Goal: Task Accomplishment & Management: Complete application form

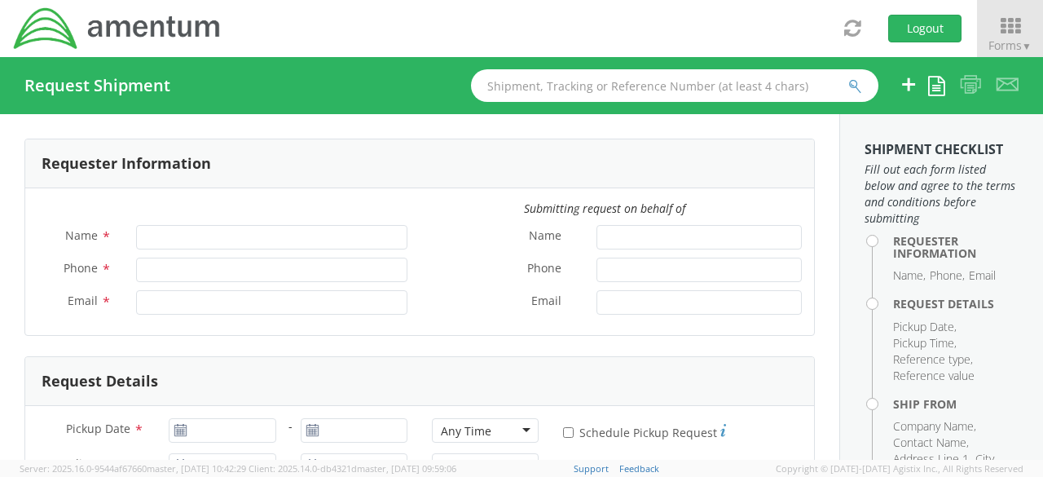
type input "Lifa Faatiliga"
type input "619-437-0263"
type input "lifa.faatiliga@amentum.com"
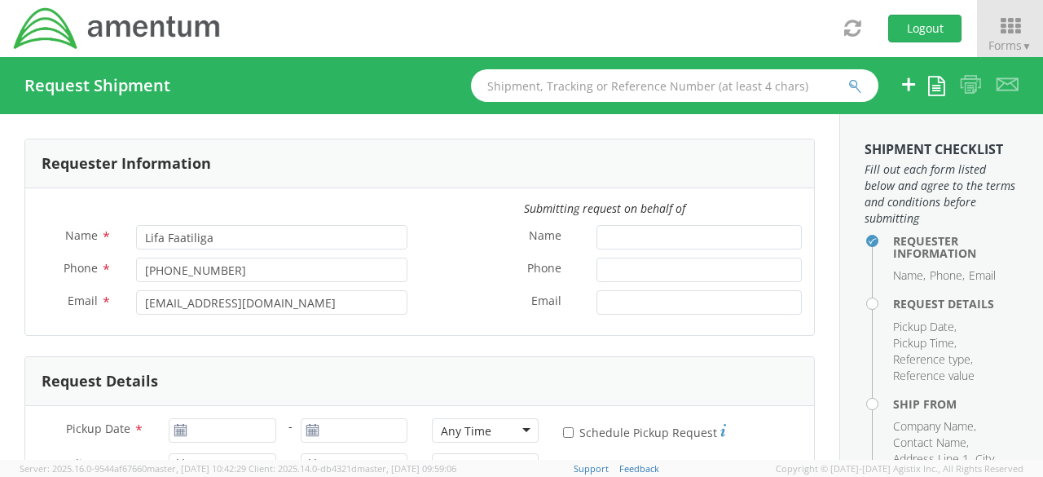
select select "4914.01.00.F.2427.MNGMT"
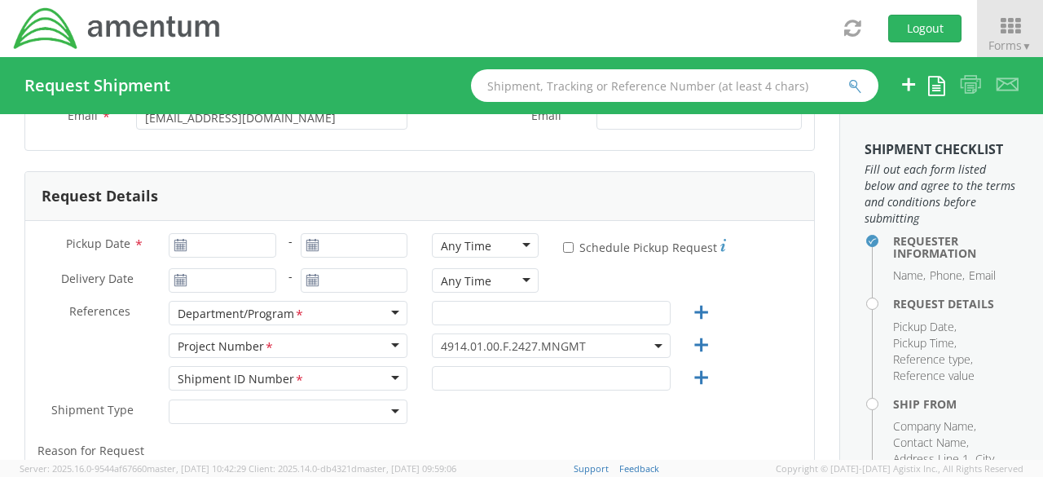
scroll to position [190, 0]
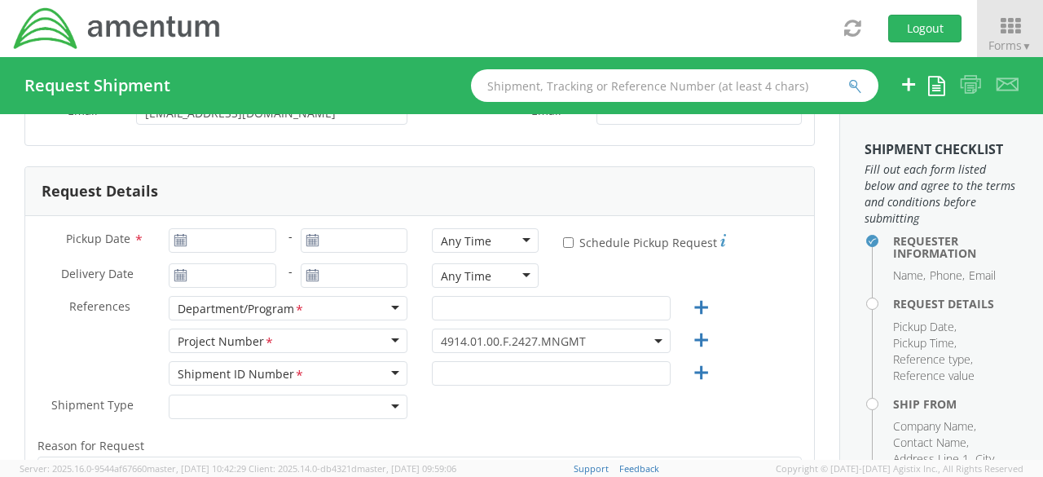
click at [174, 237] on icon at bounding box center [181, 240] width 14 height 13
type input "08/12/2025"
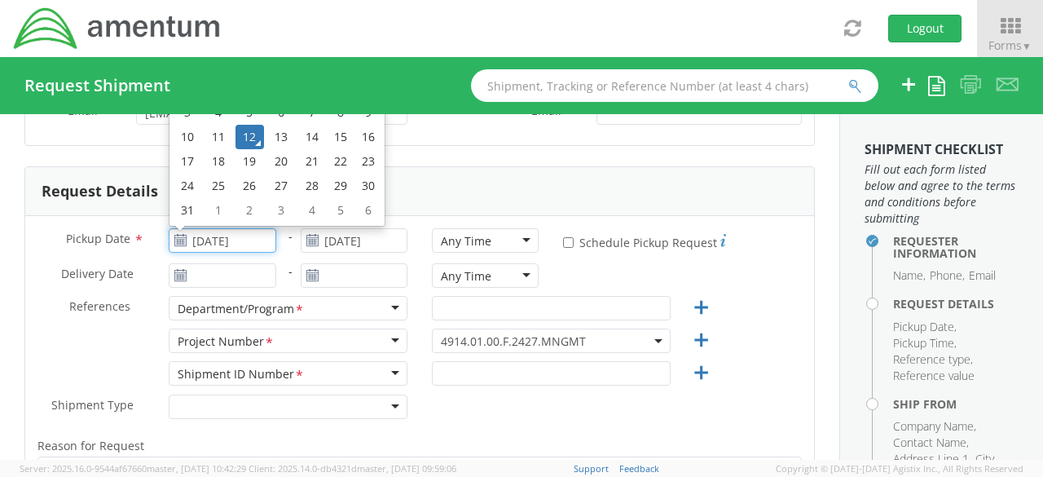
click at [195, 235] on input "08/12/2025" at bounding box center [222, 240] width 107 height 24
click at [244, 135] on td "12" at bounding box center [249, 137] width 29 height 24
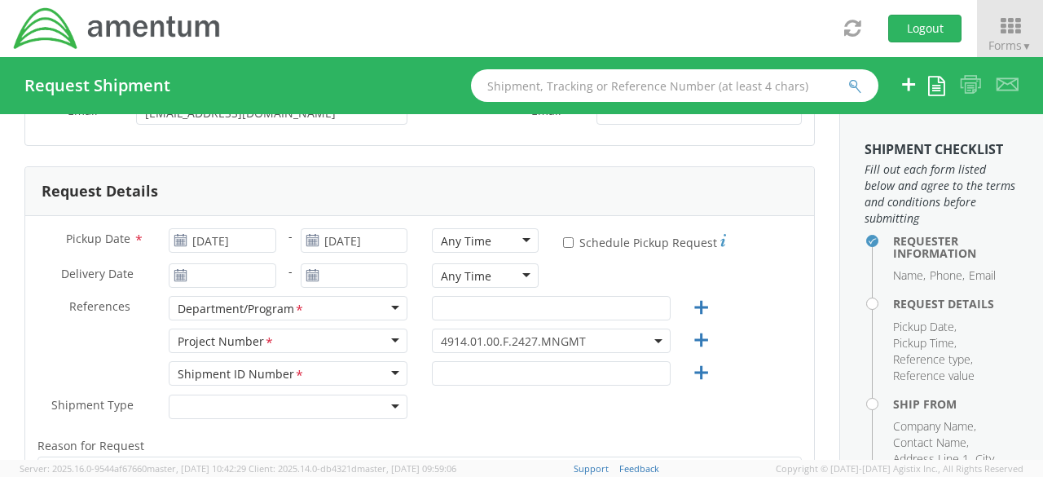
click at [515, 243] on div "Any Time" at bounding box center [485, 240] width 107 height 24
click at [222, 276] on input "08/12/2025" at bounding box center [222, 275] width 107 height 24
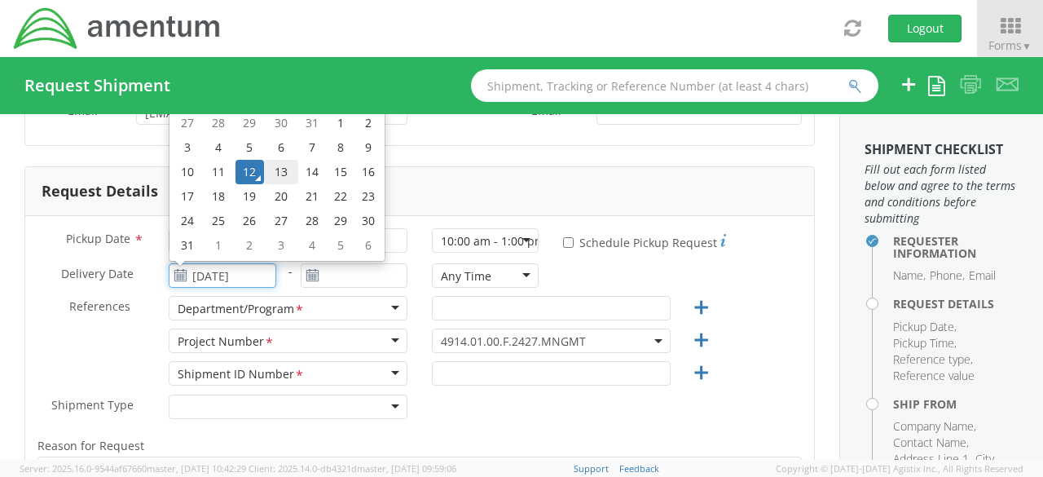
click at [272, 170] on td "13" at bounding box center [281, 172] width 34 height 24
type input "08/13/2025"
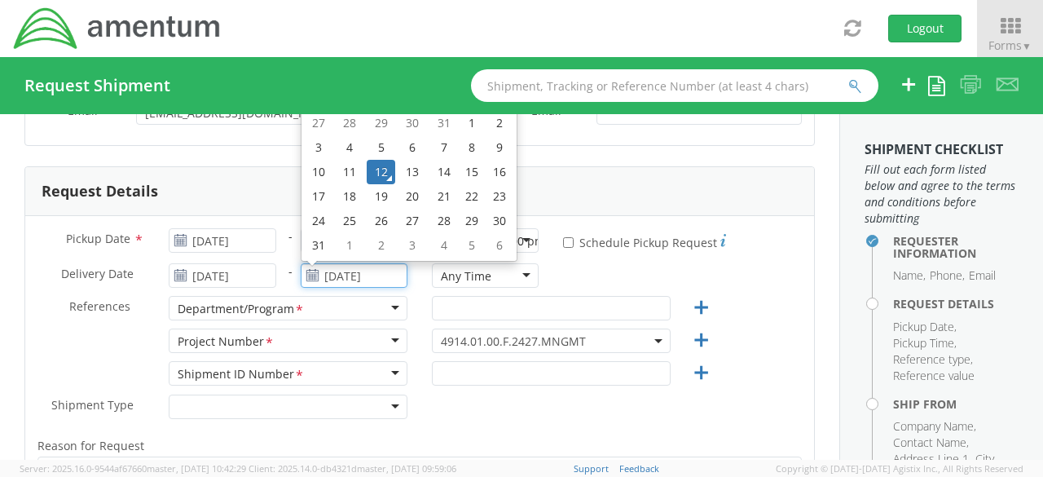
click at [364, 279] on input "08/12/2025" at bounding box center [354, 275] width 107 height 24
click at [416, 170] on td "13" at bounding box center [412, 172] width 34 height 24
type input "08/13/2025"
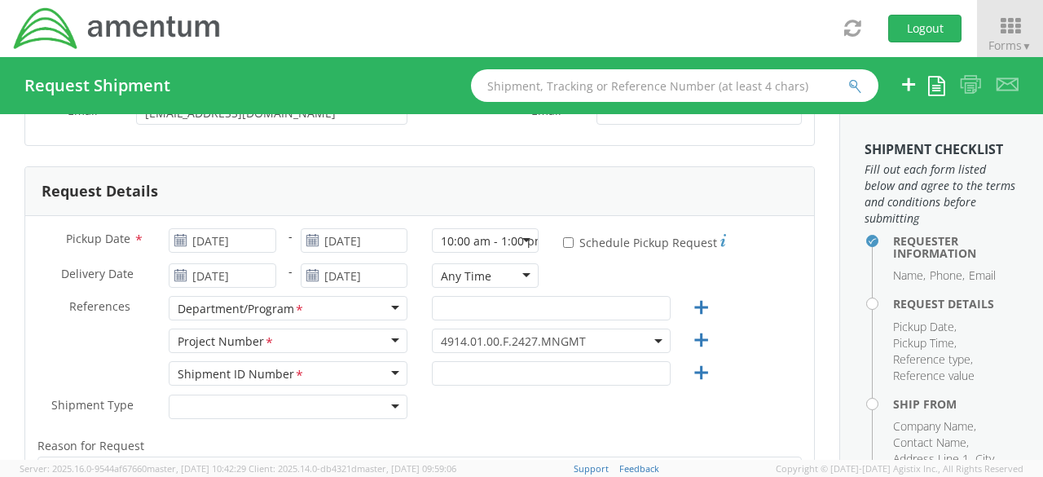
click at [566, 244] on label "* Schedule Pickup Request" at bounding box center [644, 241] width 163 height 20
click at [566, 244] on input "* Schedule Pickup Request" at bounding box center [568, 242] width 11 height 11
checkbox input "true"
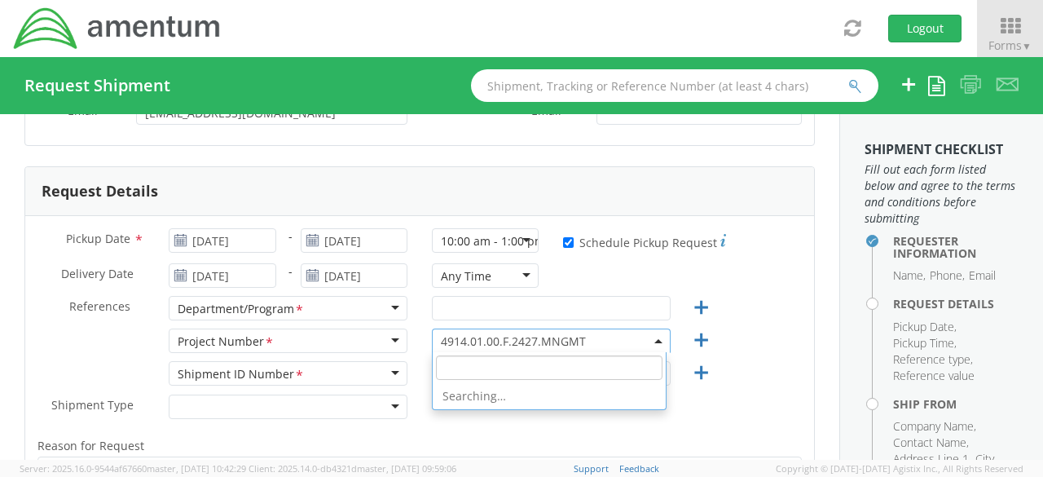
click at [654, 339] on b at bounding box center [658, 341] width 8 height 4
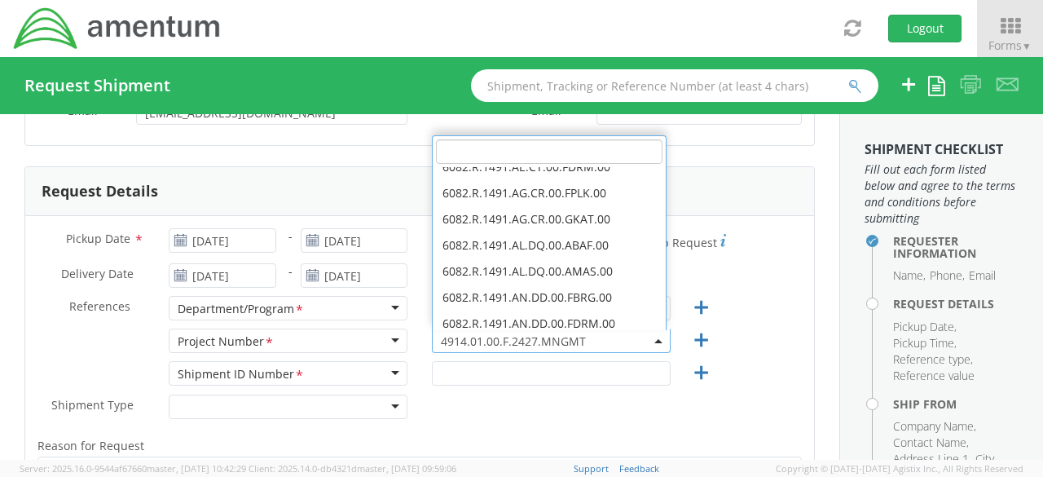
scroll to position [0, 0]
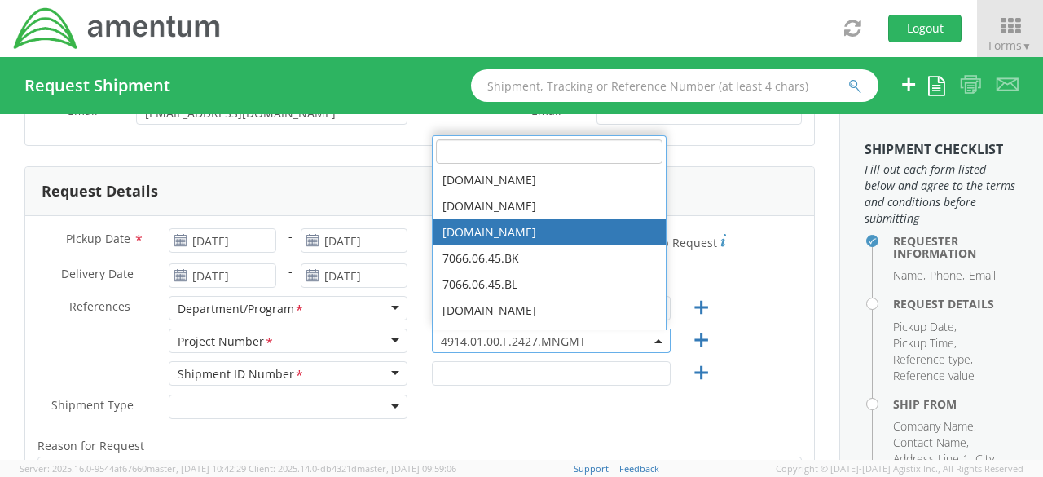
click at [520, 145] on input "search" at bounding box center [549, 151] width 227 height 24
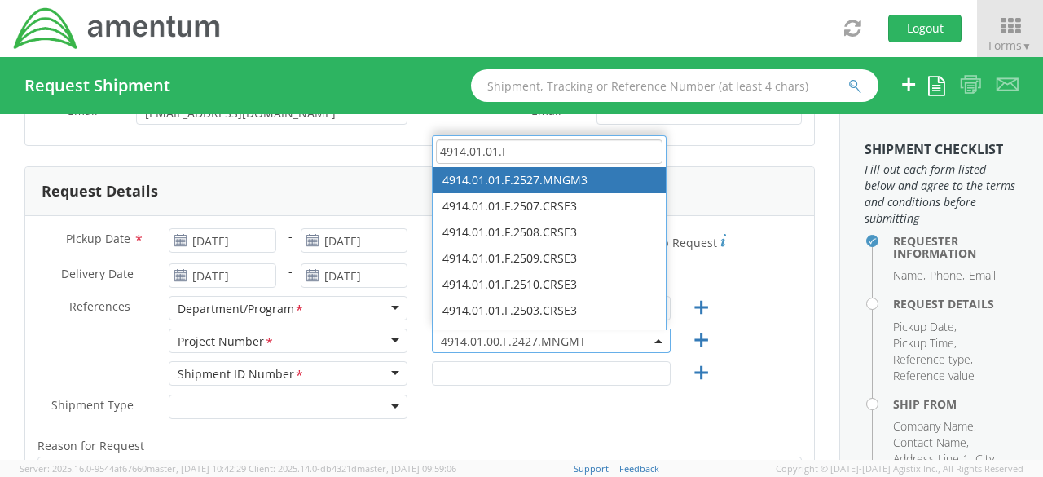
type input "4914.01.01.F"
select select "4914.01.01.F.2527.MNGM3"
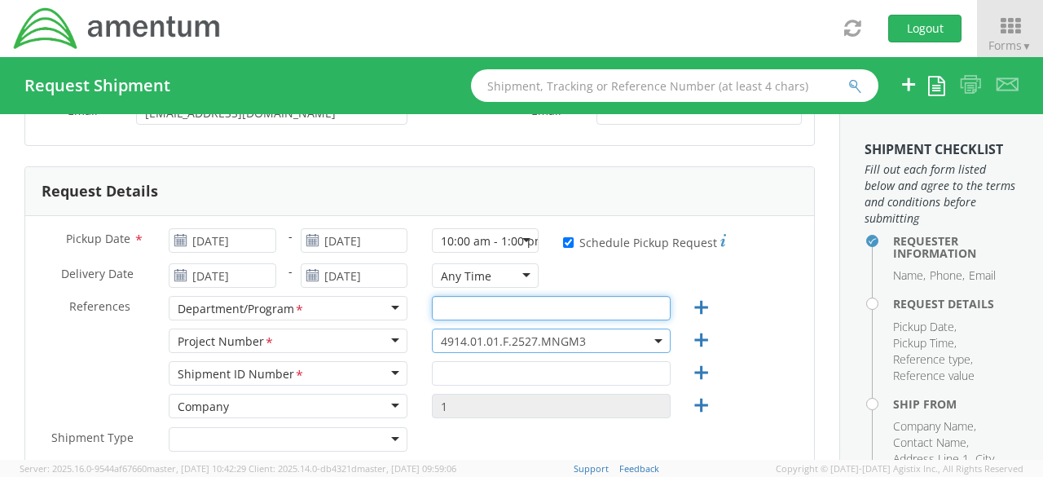
click at [471, 307] on input "text" at bounding box center [551, 308] width 239 height 24
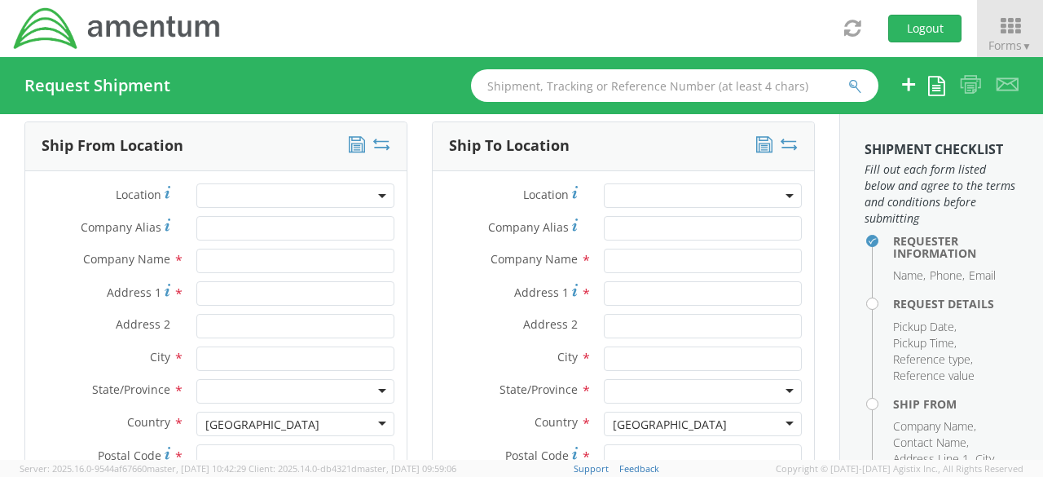
scroll to position [818, 0]
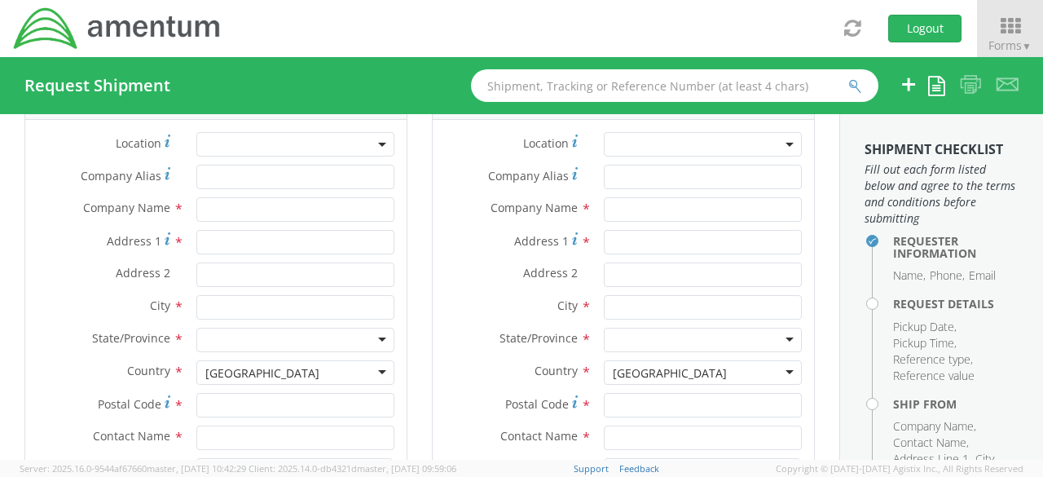
type input "COLDS"
click at [308, 211] on input "text" at bounding box center [295, 209] width 198 height 24
type input "Lifa Faatiliga"
click at [279, 231] on input "Address 1 *" at bounding box center [295, 242] width 198 height 24
type input "e"
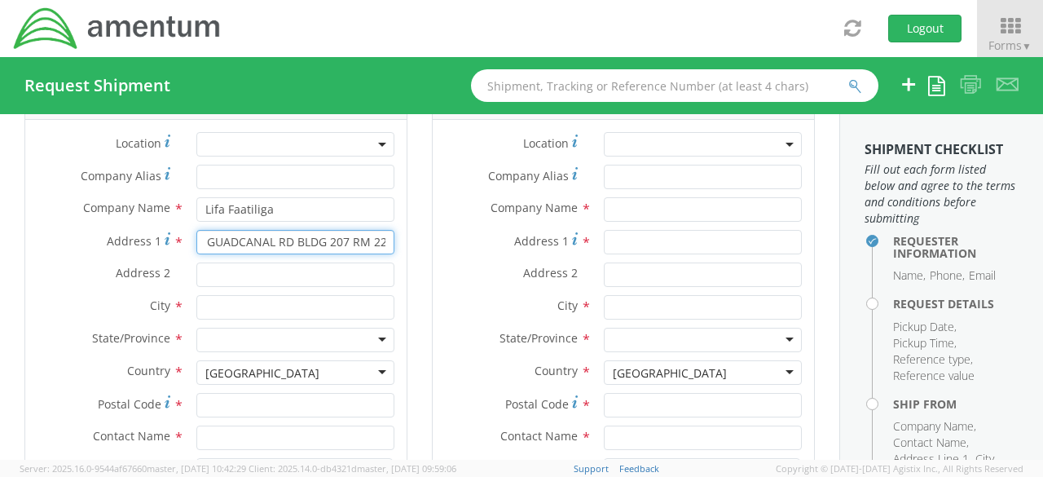
scroll to position [0, 78]
type input "ENIWETOK & GUADCANAL RD BLDG 207 RM 224"
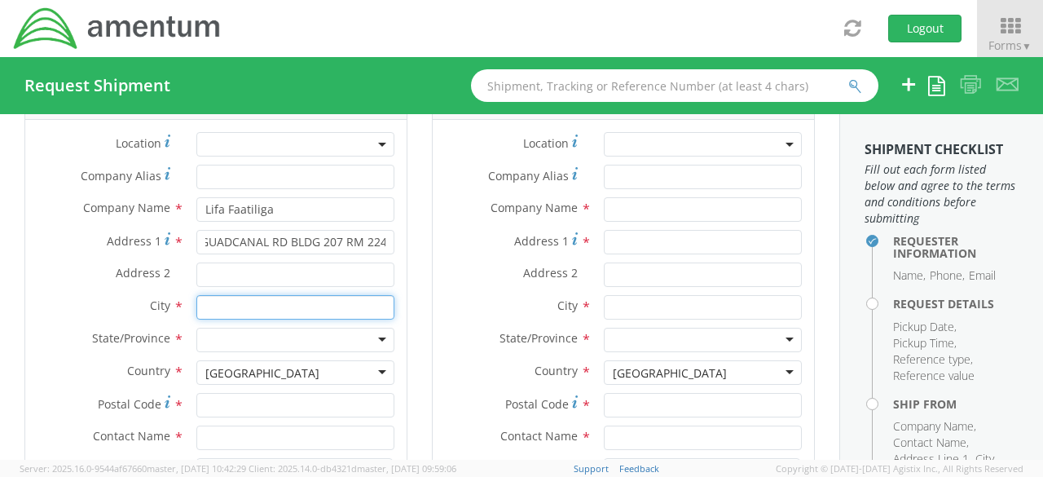
scroll to position [0, 0]
click at [269, 297] on input "text" at bounding box center [295, 307] width 198 height 24
type input "N"
type input "CORONADO"
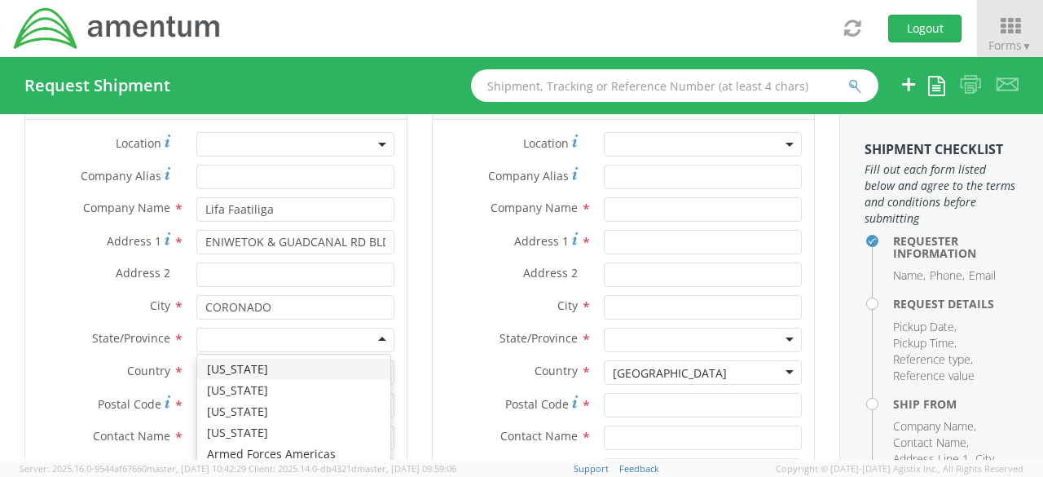
click at [373, 340] on div at bounding box center [295, 340] width 198 height 24
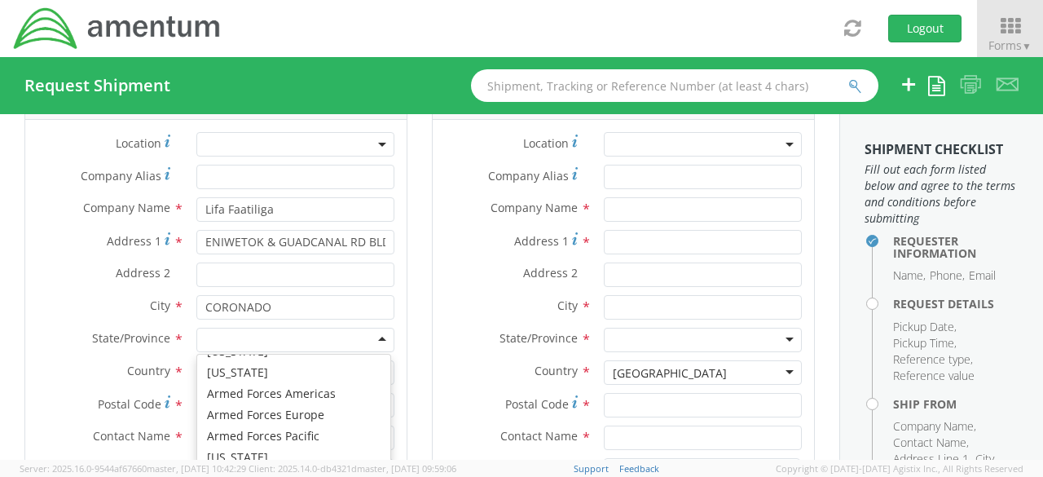
scroll to position [139, 0]
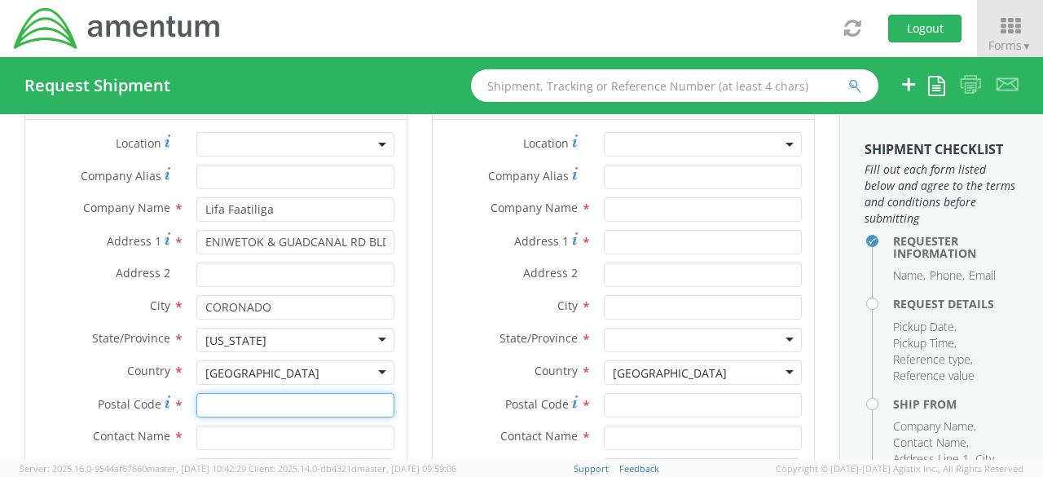
click at [253, 403] on input "Postal Code *" at bounding box center [295, 405] width 198 height 24
click at [209, 402] on input "02178" at bounding box center [295, 405] width 198 height 24
type input "92178"
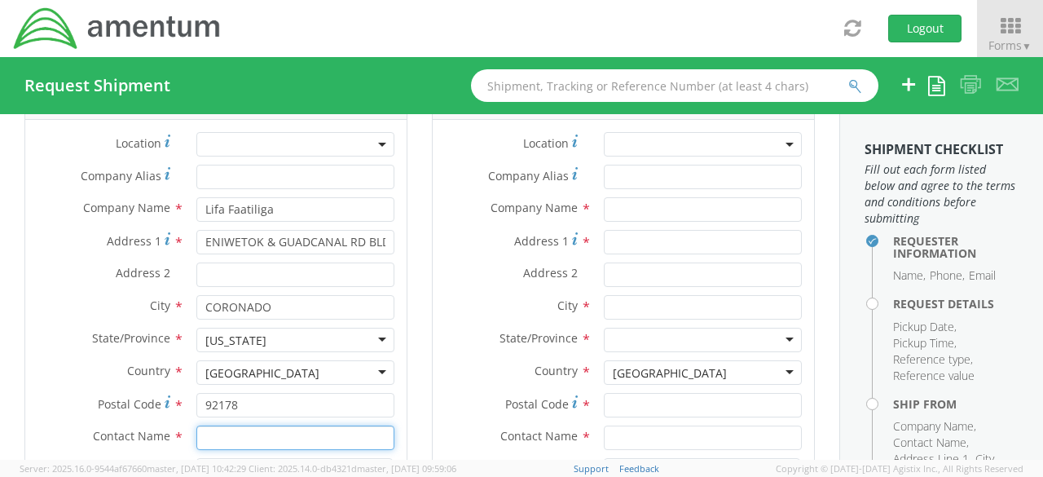
click at [209, 436] on input "text" at bounding box center [295, 437] width 198 height 24
type input "Lifa Faatiliga"
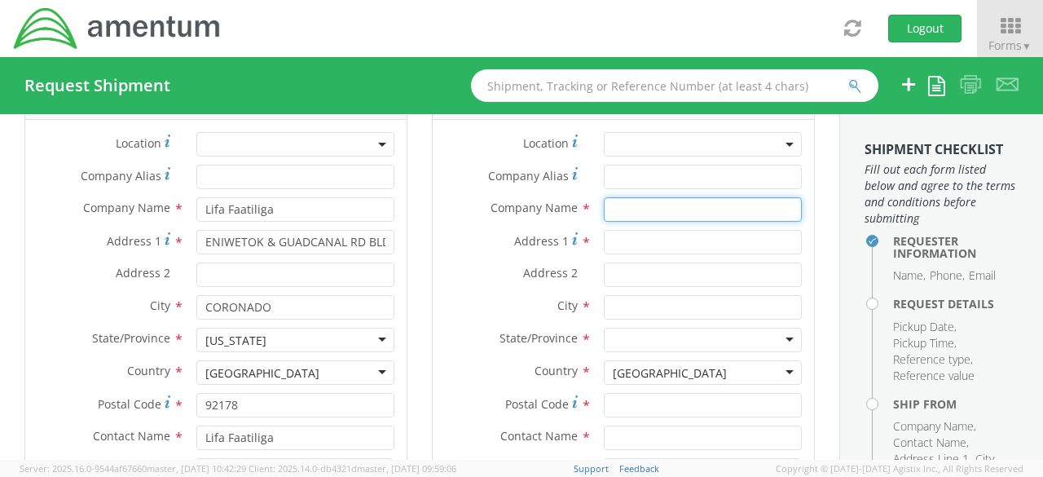
click at [675, 206] on input "text" at bounding box center [703, 209] width 198 height 24
type input "Amentum(Homewood Suites)"
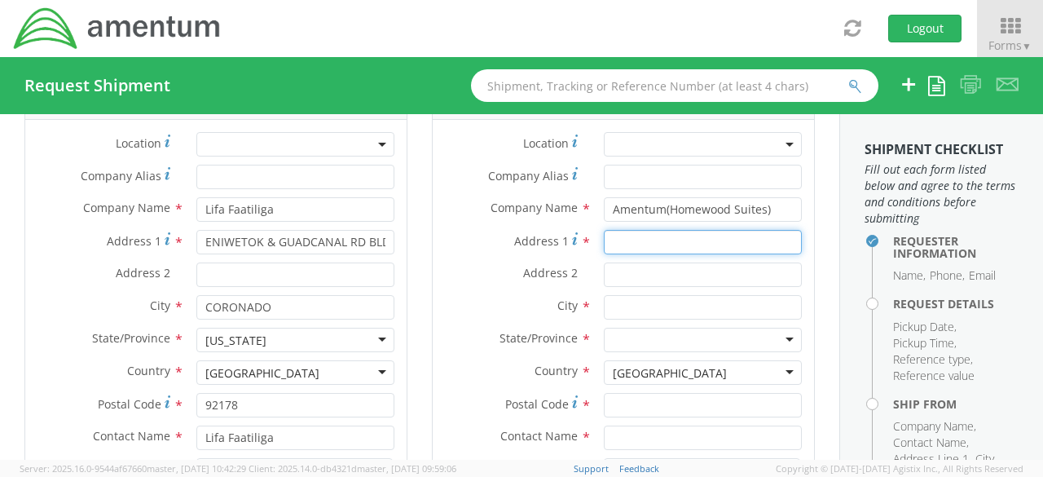
click at [652, 231] on input "Address 1 *" at bounding box center [703, 242] width 198 height 24
type input "5733 cleveland st"
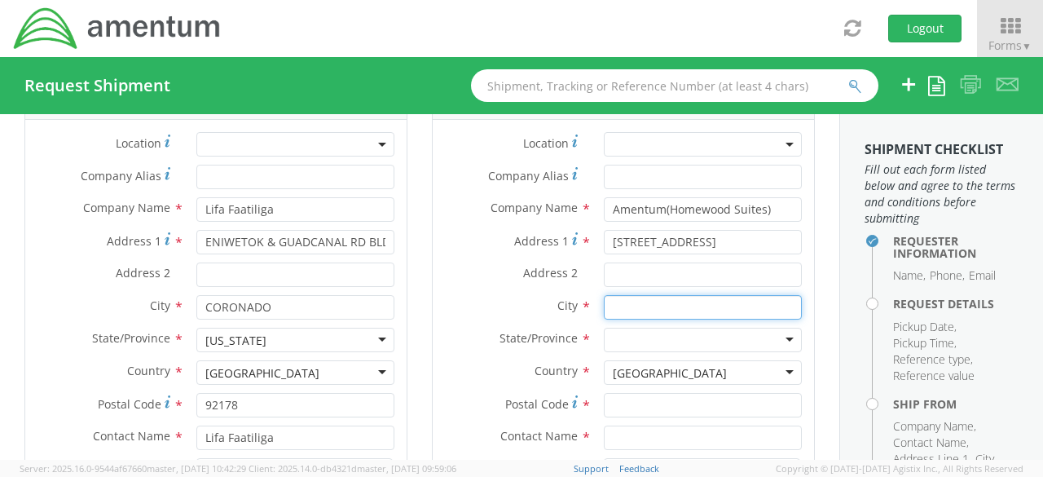
click at [639, 295] on input "text" at bounding box center [703, 307] width 198 height 24
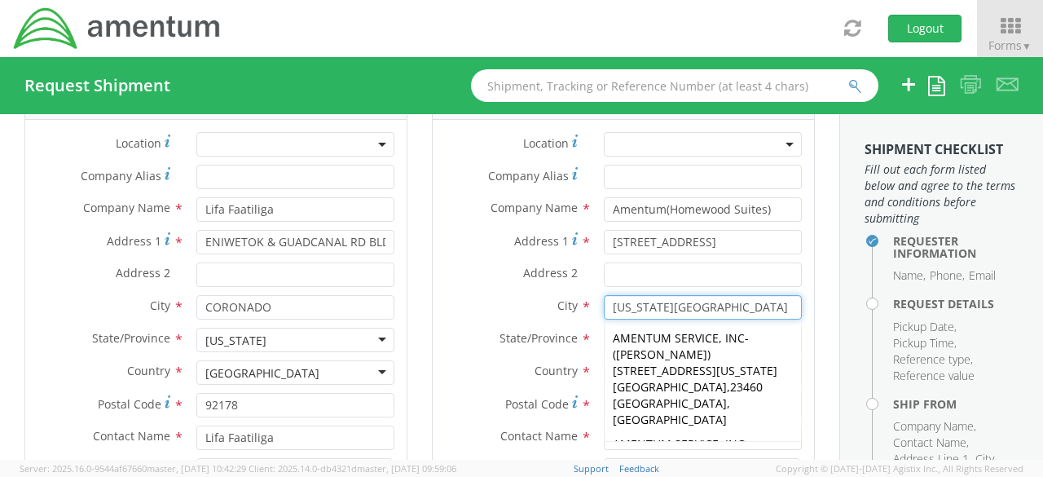
type input "Virginia Beach"
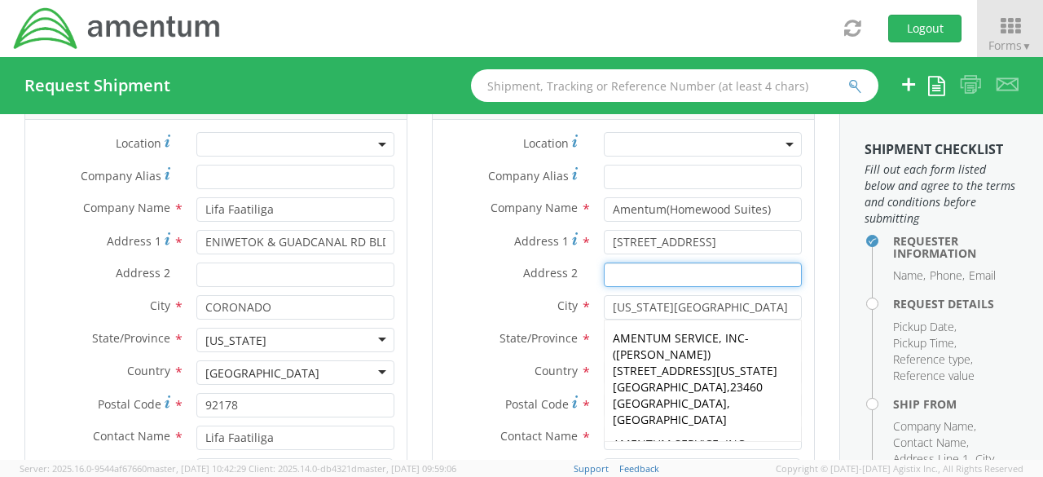
click at [765, 273] on input "Address 2 *" at bounding box center [703, 274] width 198 height 24
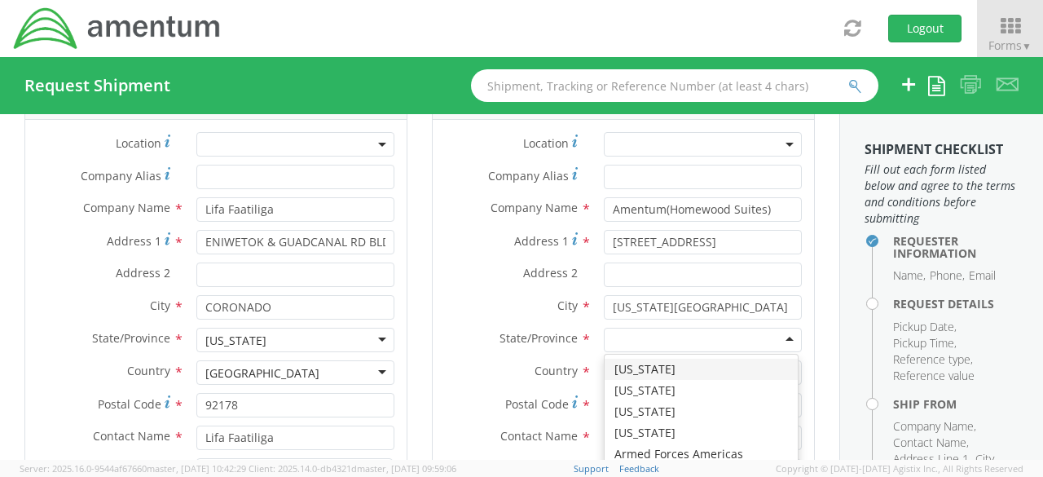
click at [776, 336] on div at bounding box center [703, 340] width 198 height 24
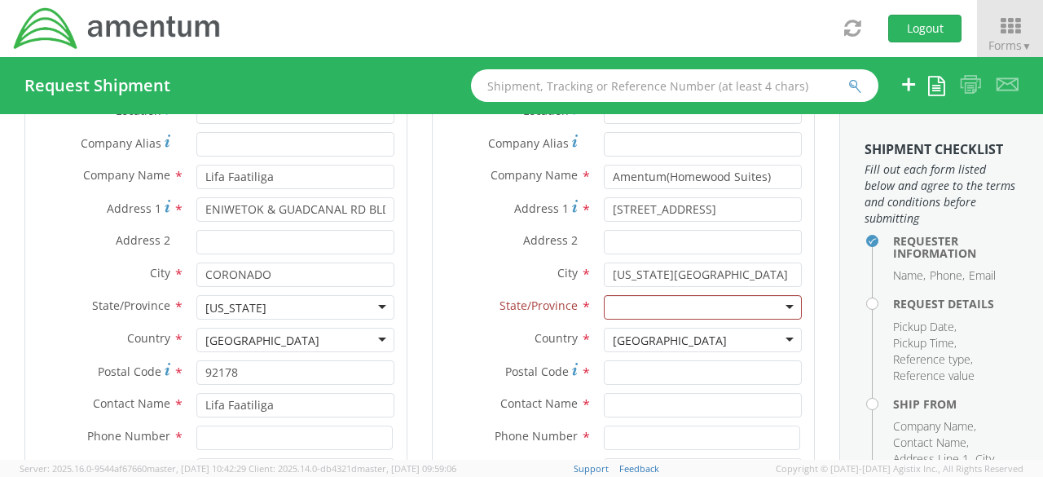
scroll to position [4, 0]
click at [774, 302] on div at bounding box center [703, 307] width 198 height 24
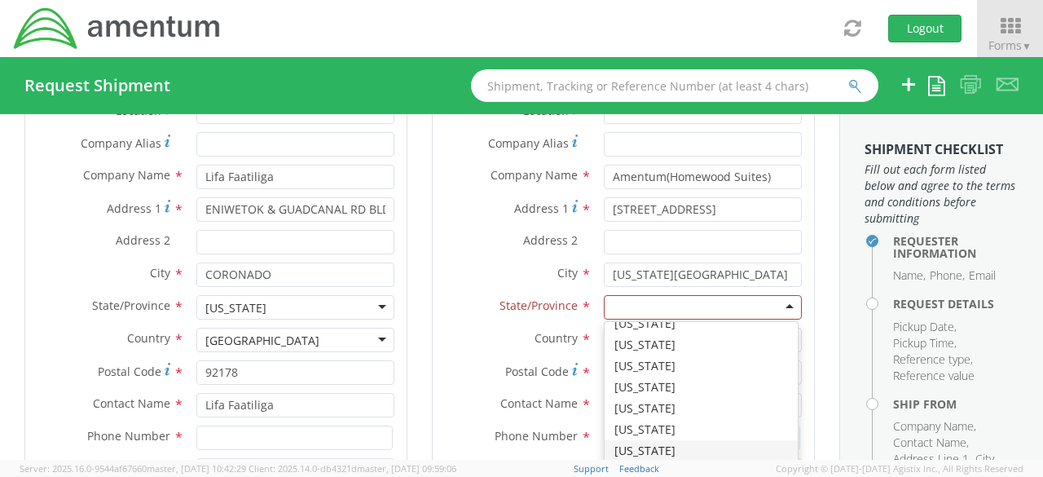
scroll to position [973, 0]
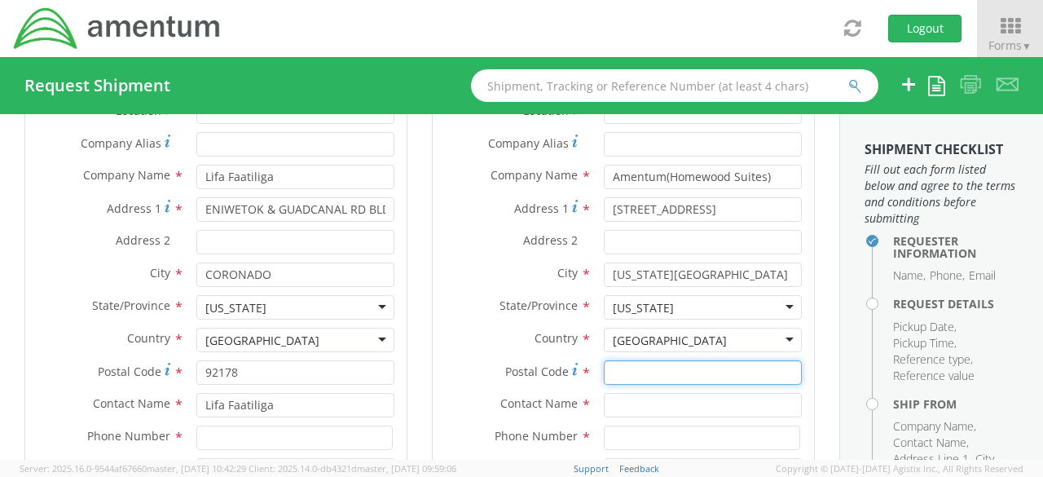
click at [688, 363] on input "Postal Code *" at bounding box center [703, 372] width 198 height 24
type input "23462"
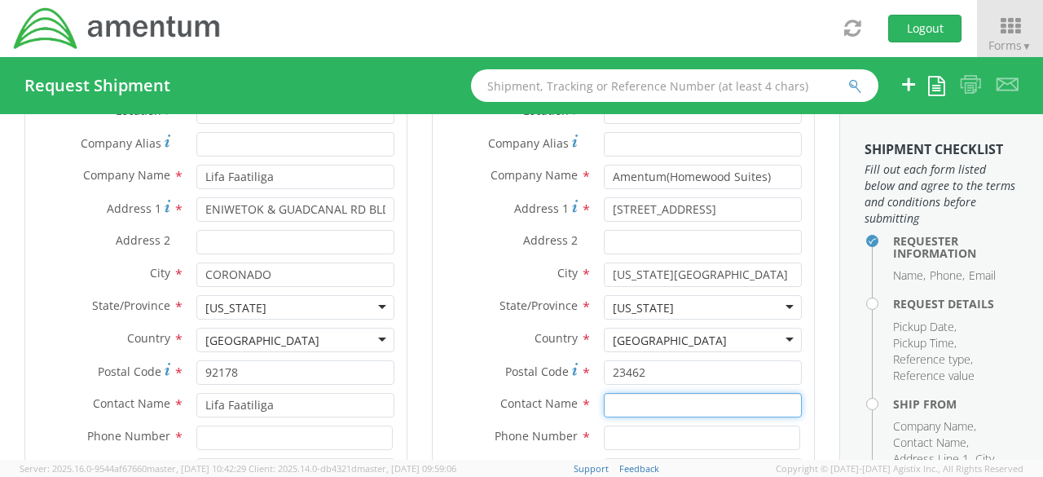
click at [680, 401] on input "text" at bounding box center [703, 405] width 198 height 24
type input "Kenny Brandel"
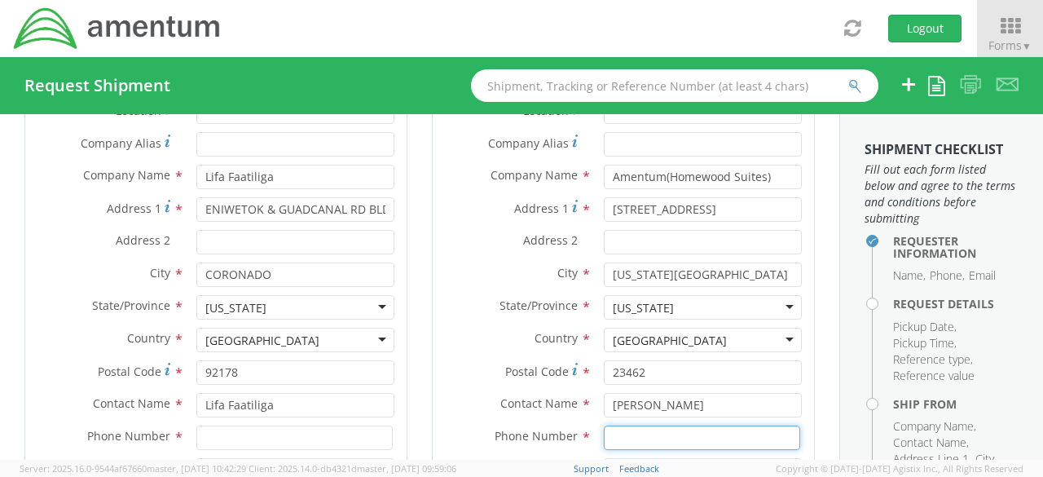
click at [675, 433] on input at bounding box center [702, 437] width 196 height 24
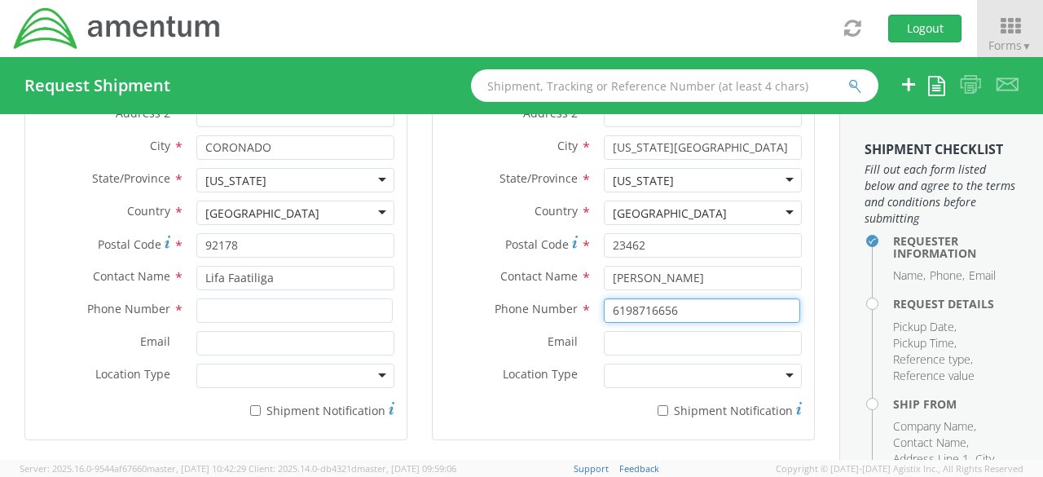
scroll to position [1042, 0]
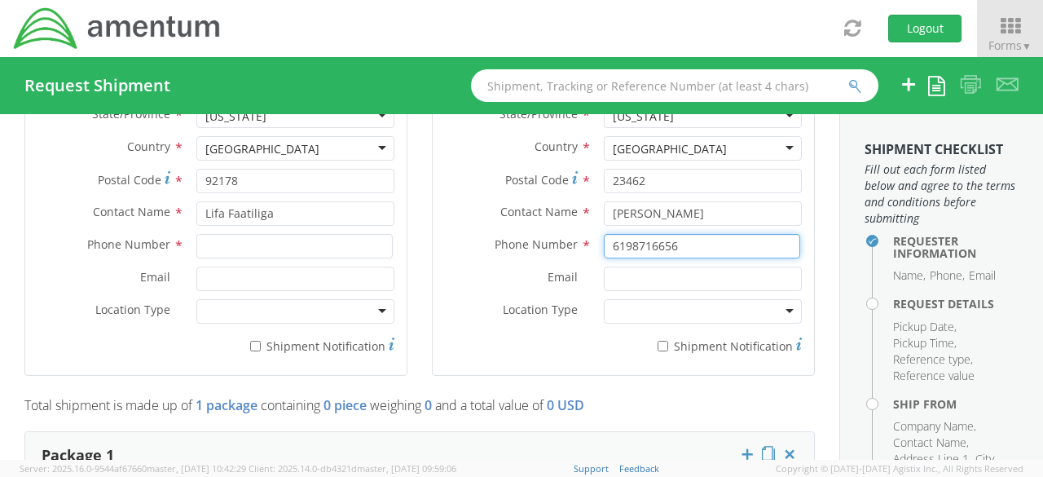
type input "6198716656"
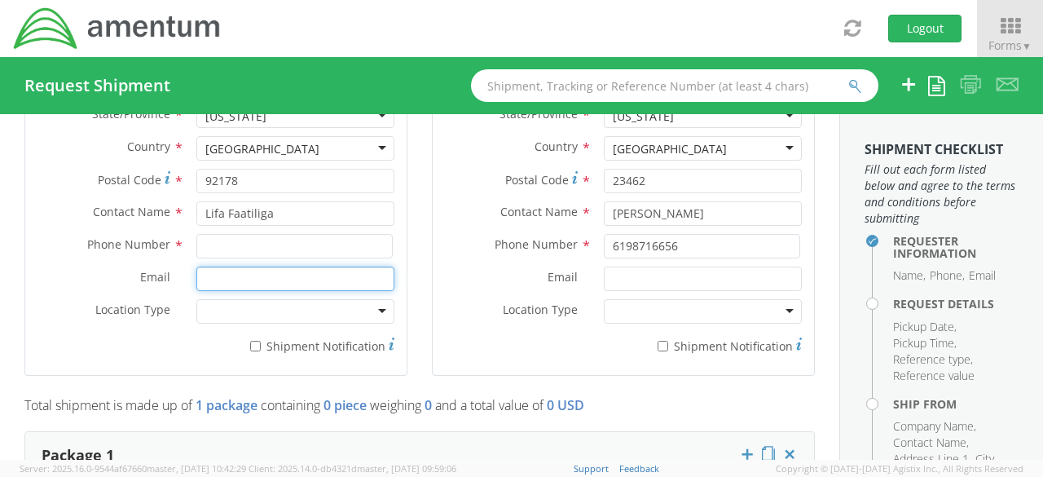
click at [280, 283] on input "Email *" at bounding box center [295, 278] width 198 height 24
type input "lifa.faatiliga@amentum.com"
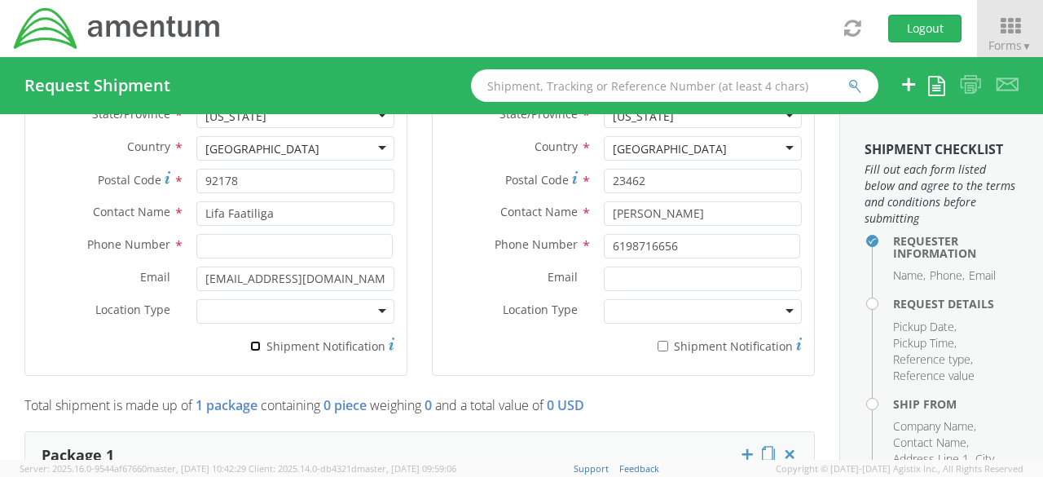
click at [255, 347] on input "* Shipment Notification" at bounding box center [255, 346] width 11 height 11
checkbox input "true"
click at [631, 273] on input "Email *" at bounding box center [703, 278] width 198 height 24
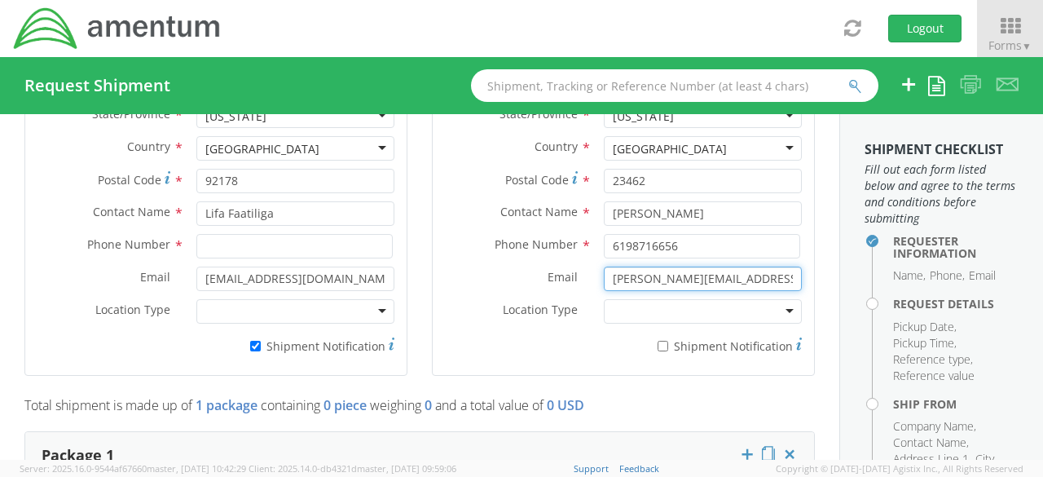
type input "kenneth.brandel@amentum.com"
click at [658, 343] on input "* Shipment Notification" at bounding box center [663, 346] width 11 height 11
checkbox input "true"
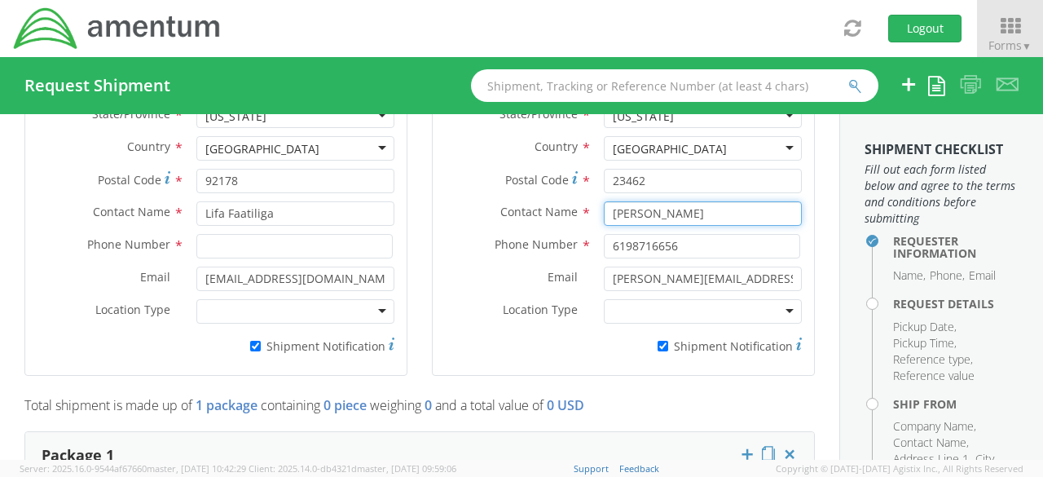
click at [639, 210] on input "Kenny Brandel" at bounding box center [703, 213] width 198 height 24
click at [637, 213] on input "Kenny Brandel" at bounding box center [703, 213] width 198 height 24
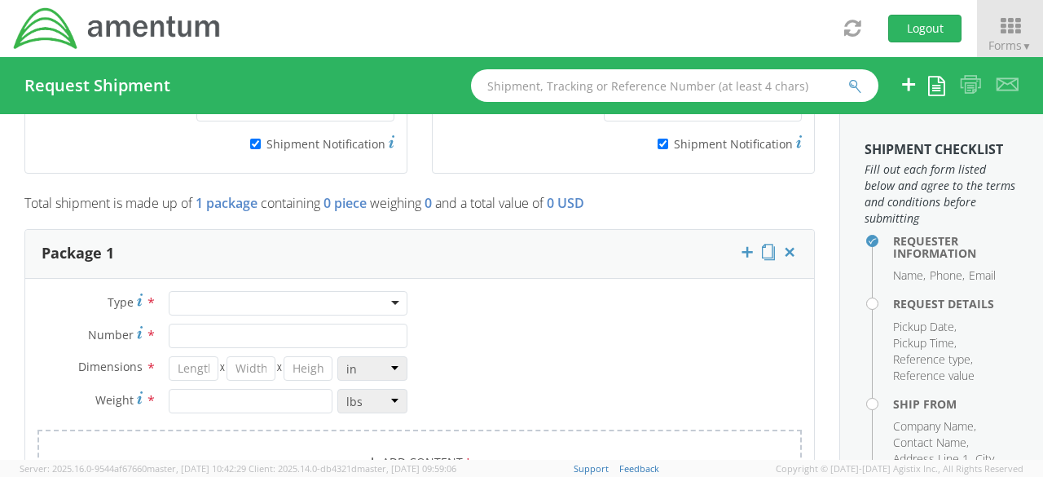
scroll to position [1304, 0]
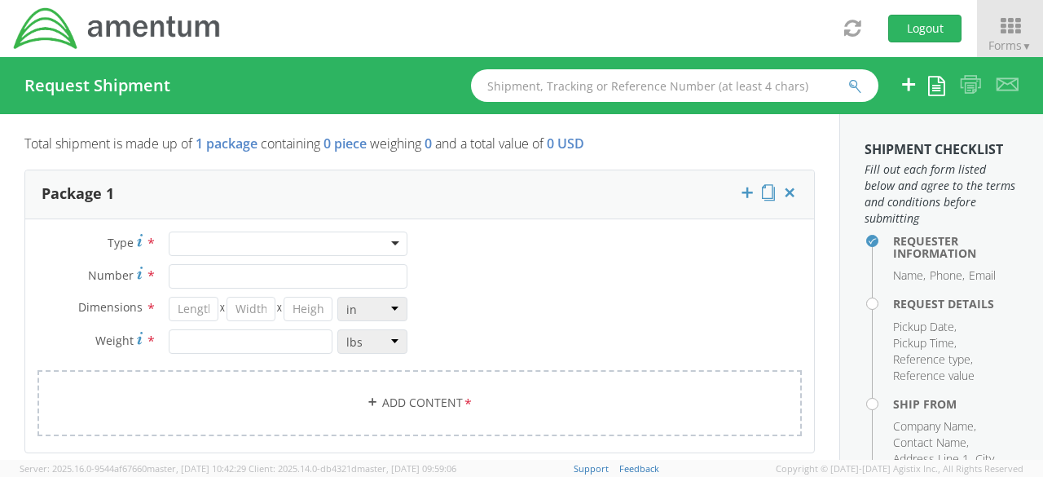
type input "Kenneth Brandel"
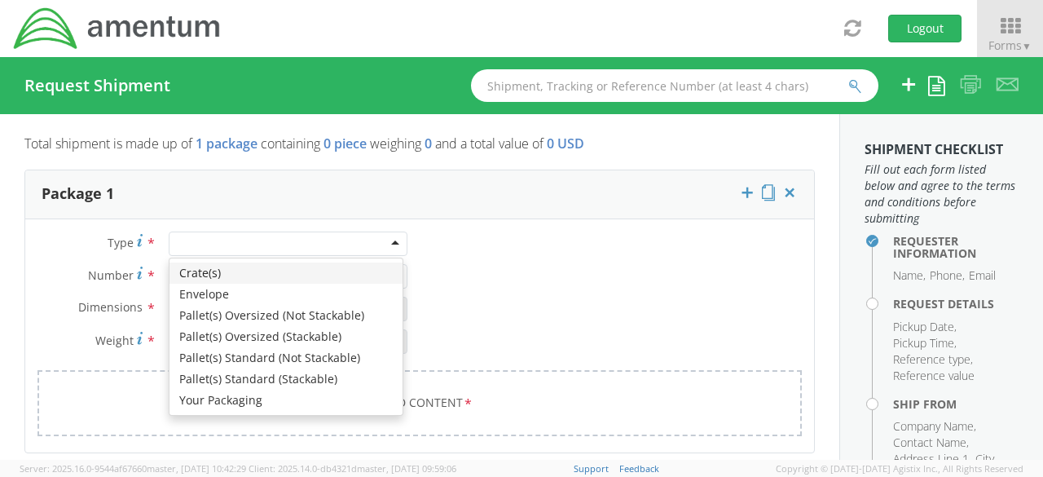
click at [389, 242] on div at bounding box center [288, 243] width 239 height 24
type input "1"
type input "9.5"
type input "12.5"
type input "0.25"
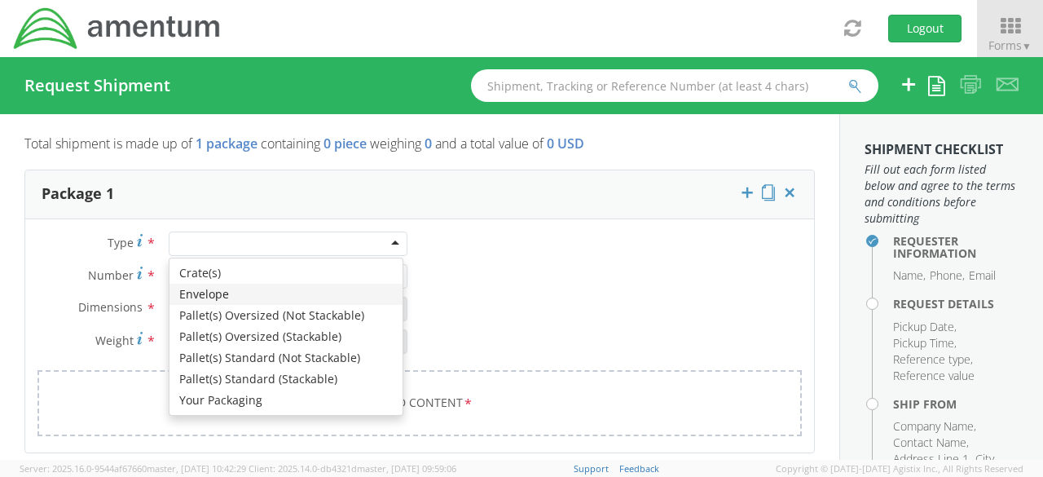
type input "1"
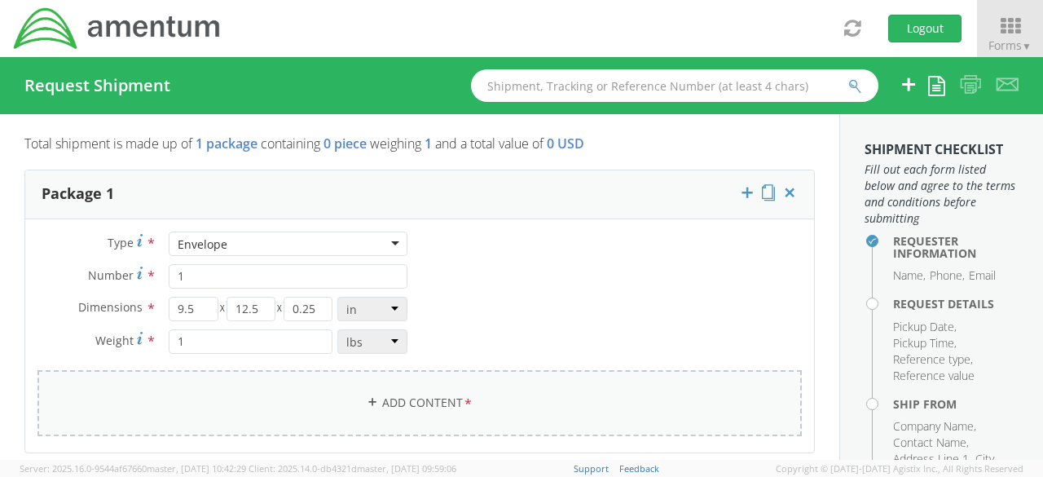
click at [420, 400] on link "Add Content *" at bounding box center [419, 403] width 764 height 66
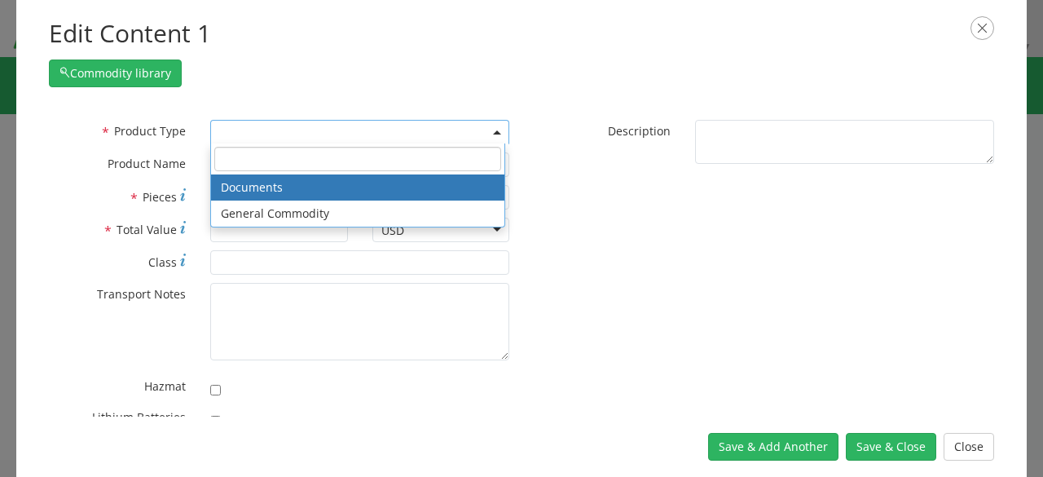
click at [488, 128] on span at bounding box center [359, 132] width 299 height 24
select select "DOCUMENT"
type input "Documents"
type input "1"
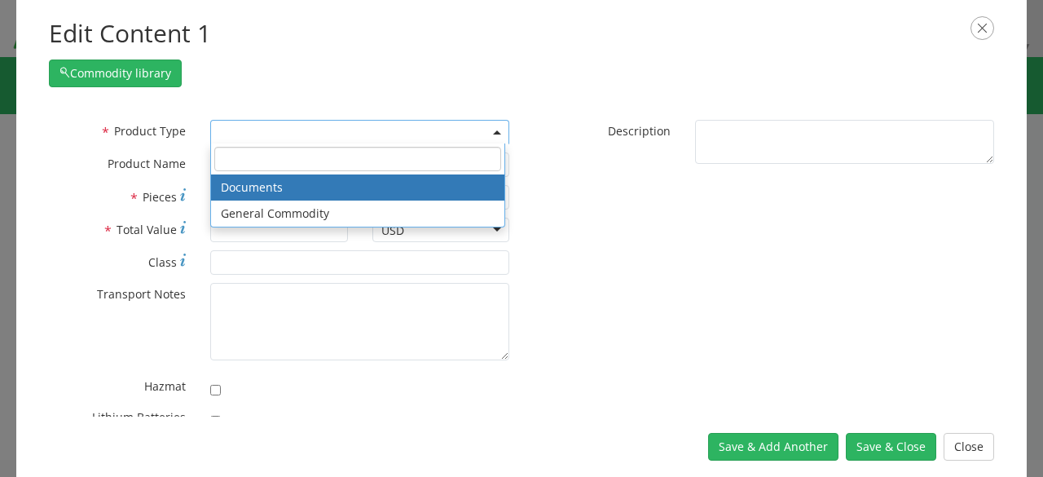
type textarea "Documents"
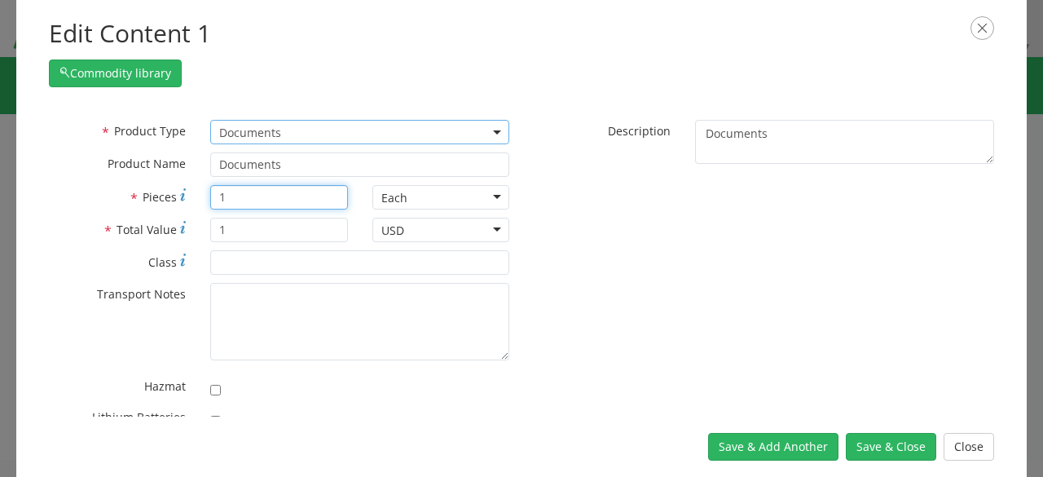
click at [262, 196] on input "1" at bounding box center [278, 197] width 137 height 24
type input "2"
type input "30"
click at [255, 227] on input "1" at bounding box center [278, 230] width 137 height 24
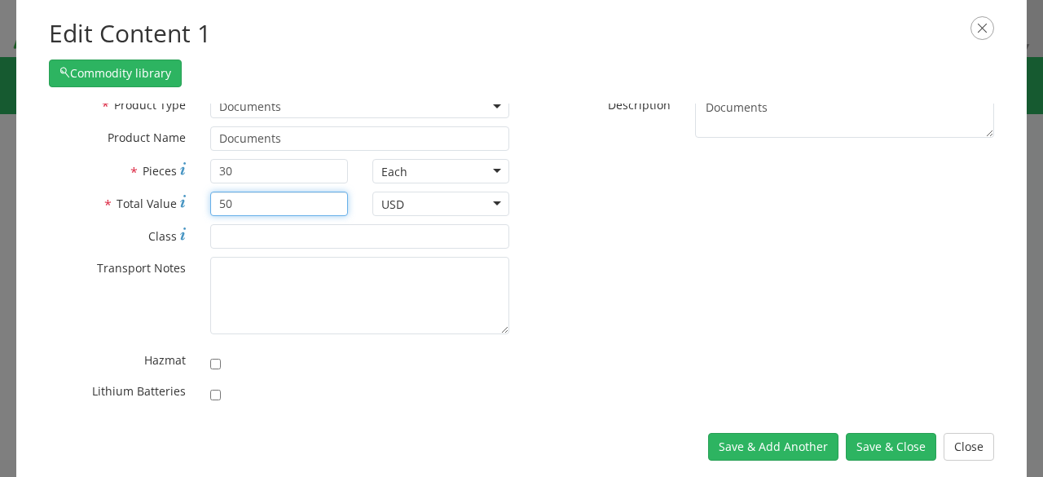
scroll to position [34, 0]
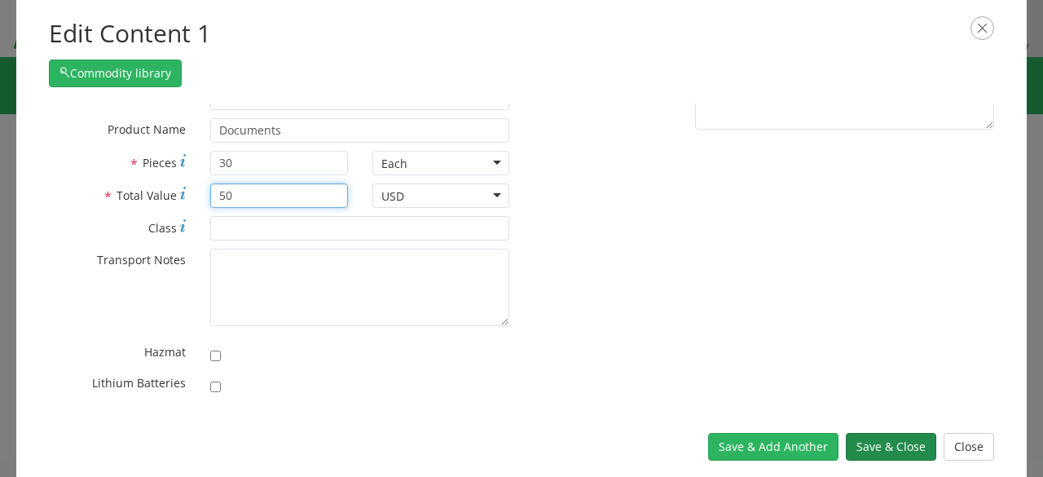
type input "50"
click at [877, 445] on button "Save & Close" at bounding box center [891, 447] width 90 height 28
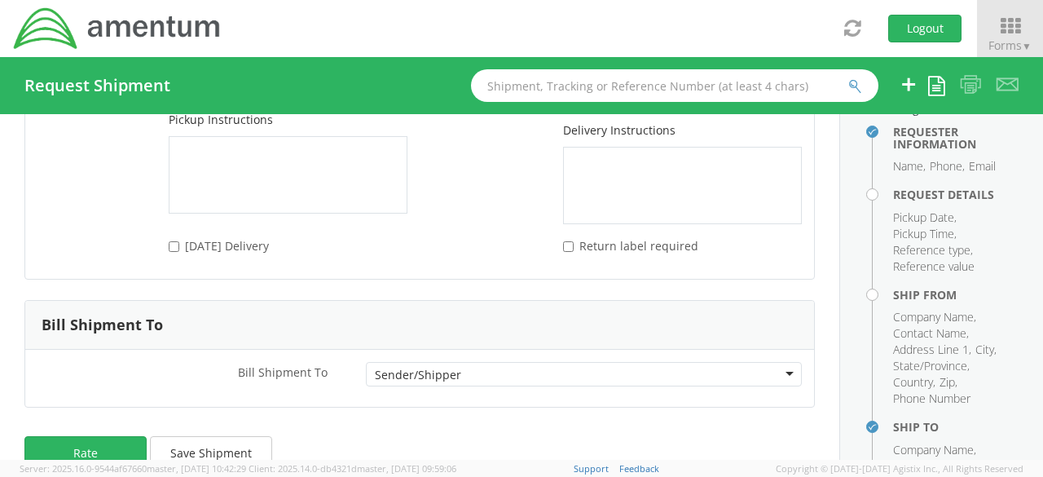
scroll to position [2450, 0]
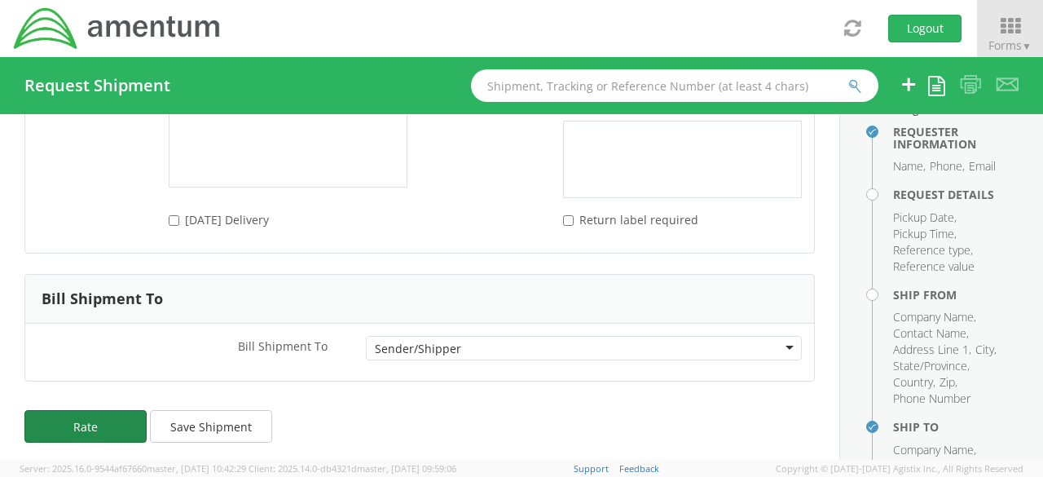
click at [123, 415] on button "Rate" at bounding box center [85, 426] width 122 height 33
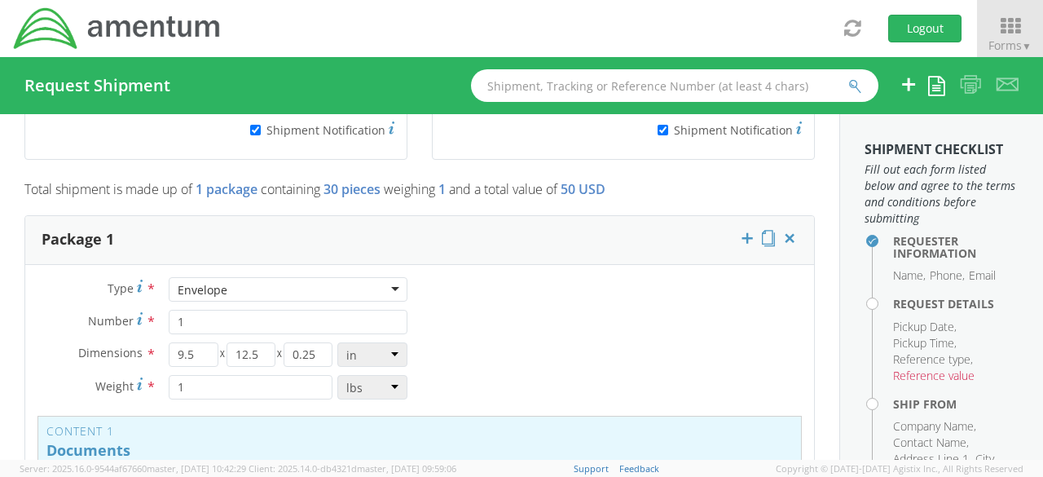
scroll to position [1090, 0]
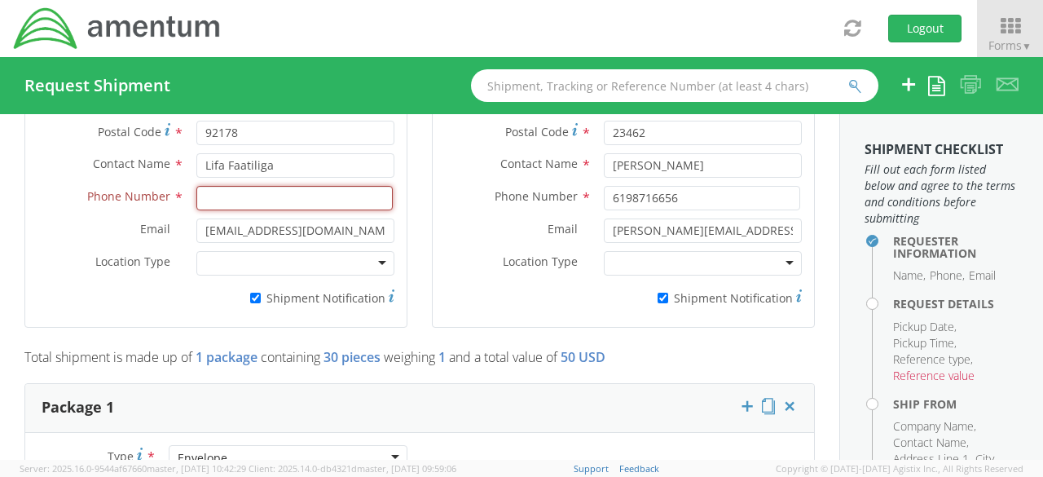
click at [288, 198] on input at bounding box center [294, 198] width 196 height 24
click at [248, 192] on input "6294373600" at bounding box center [294, 198] width 196 height 24
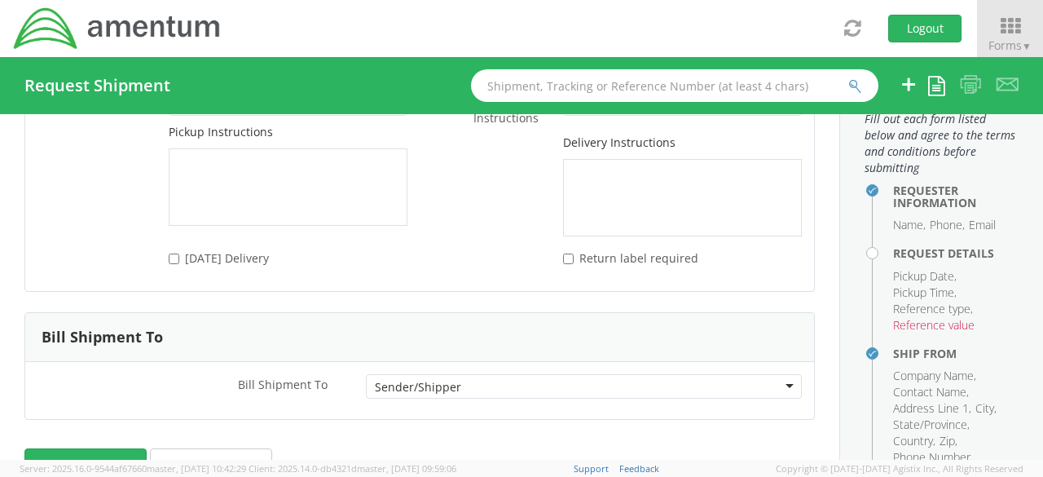
scroll to position [2450, 0]
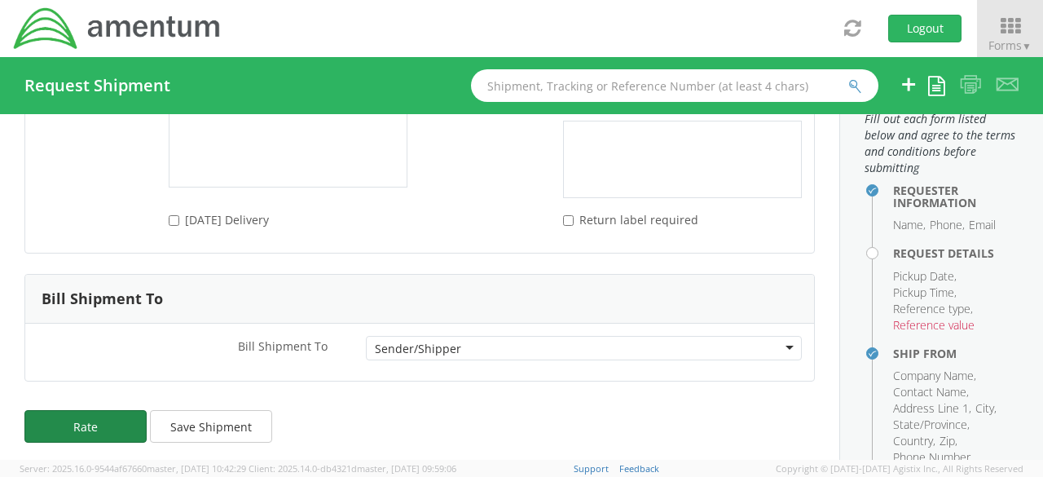
type input "6294372600"
click at [104, 423] on button "Rate" at bounding box center [85, 426] width 122 height 33
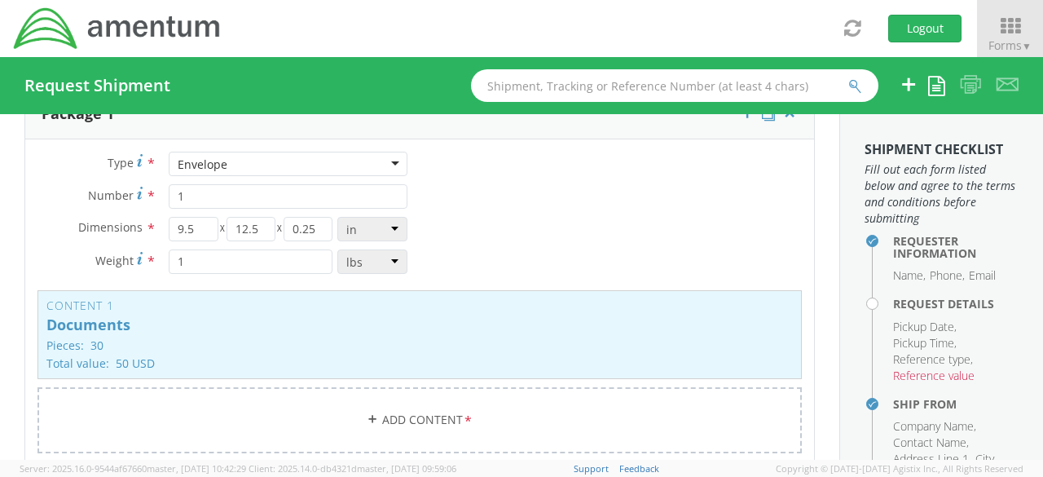
scroll to position [1335, 0]
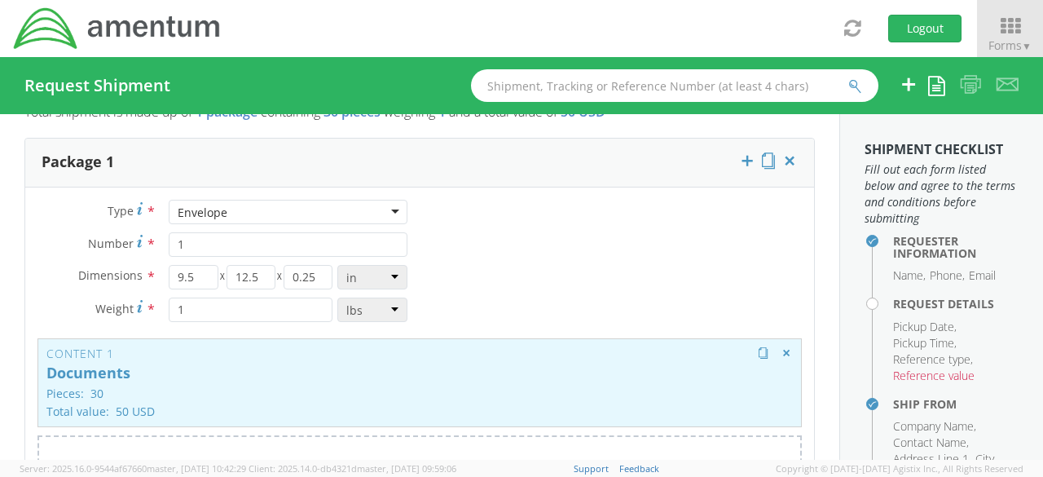
click at [109, 366] on p "Documents" at bounding box center [419, 373] width 746 height 16
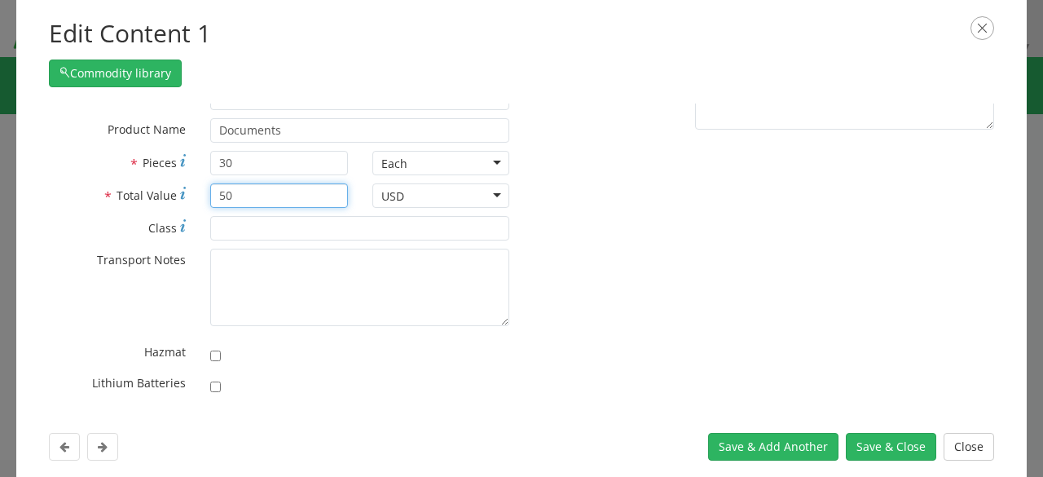
click at [246, 196] on input "50" at bounding box center [278, 195] width 137 height 24
type input "50.00"
click at [893, 447] on button "Save & Close" at bounding box center [891, 447] width 90 height 28
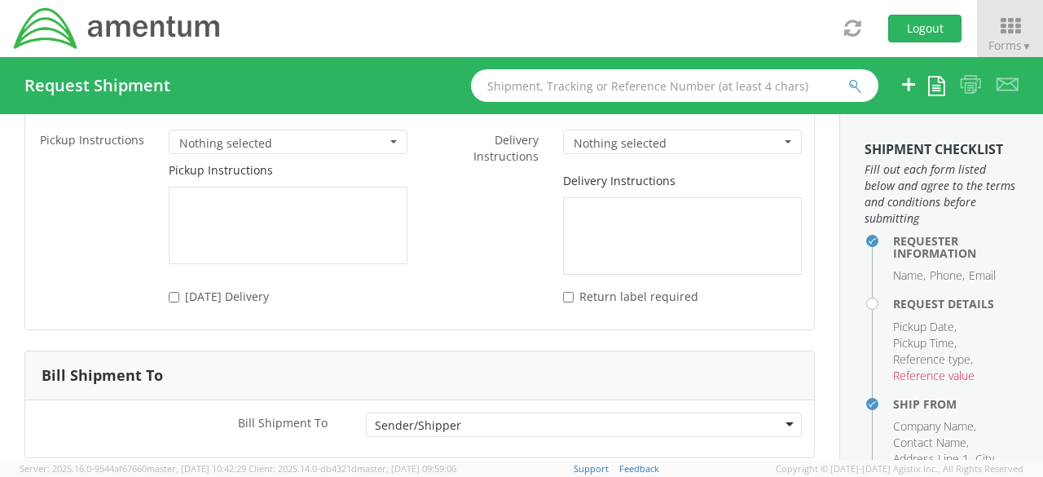
scroll to position [2450, 0]
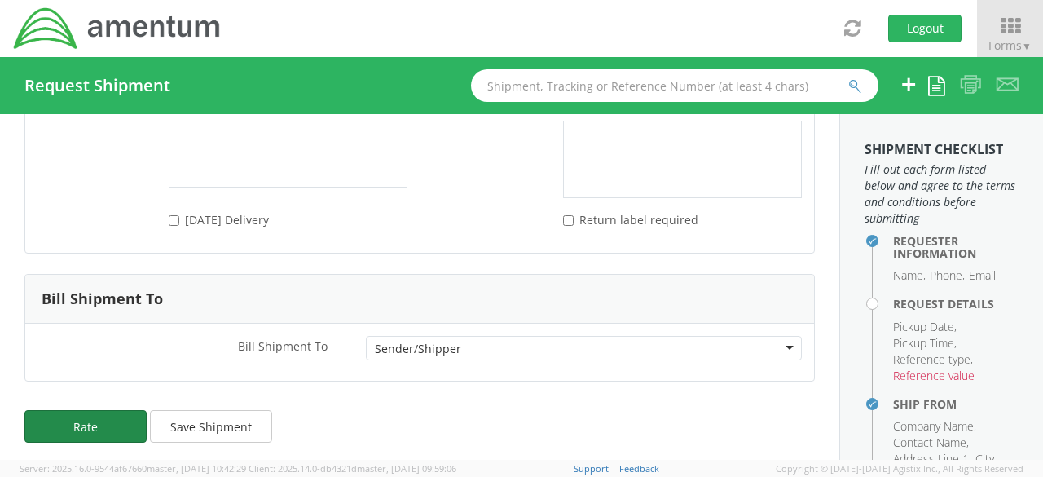
click at [106, 416] on button "Rate" at bounding box center [85, 426] width 122 height 33
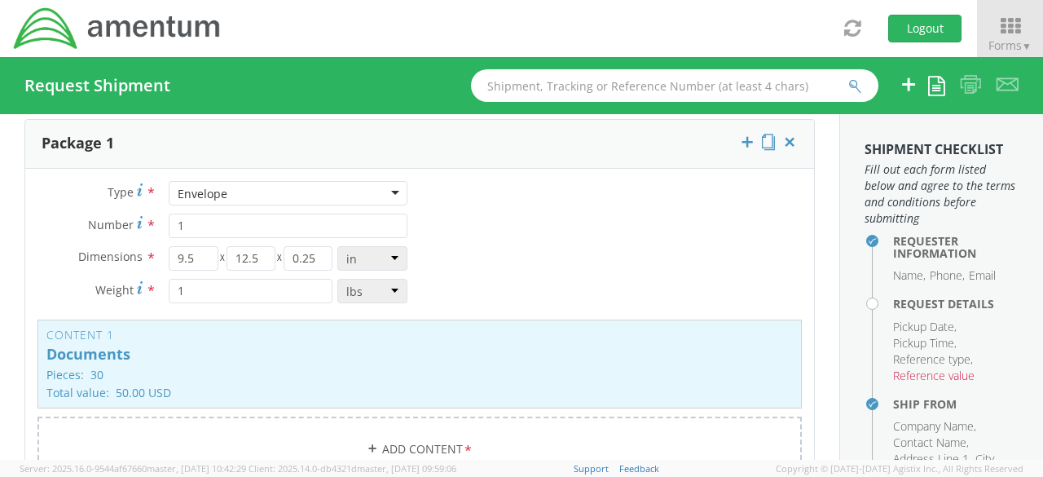
scroll to position [1364, 0]
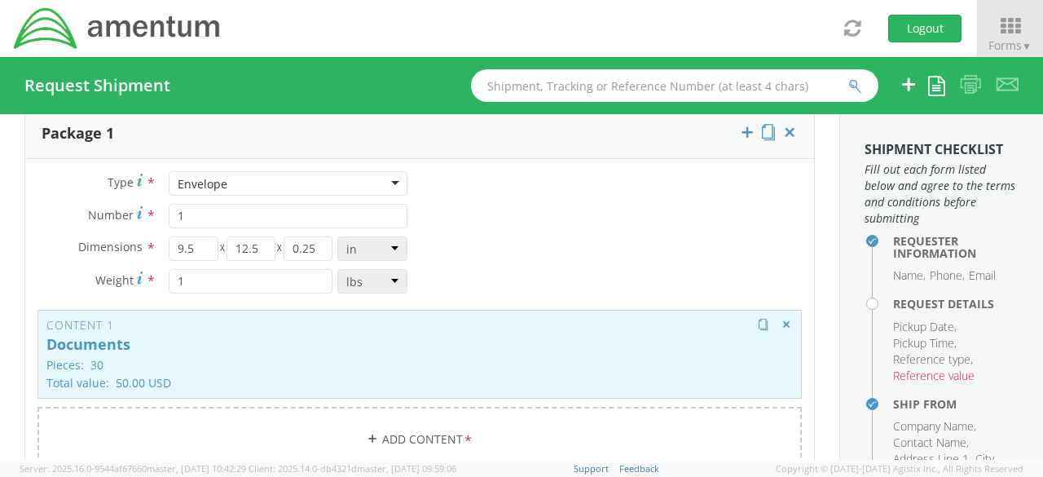
click at [131, 337] on p "Documents" at bounding box center [419, 345] width 746 height 16
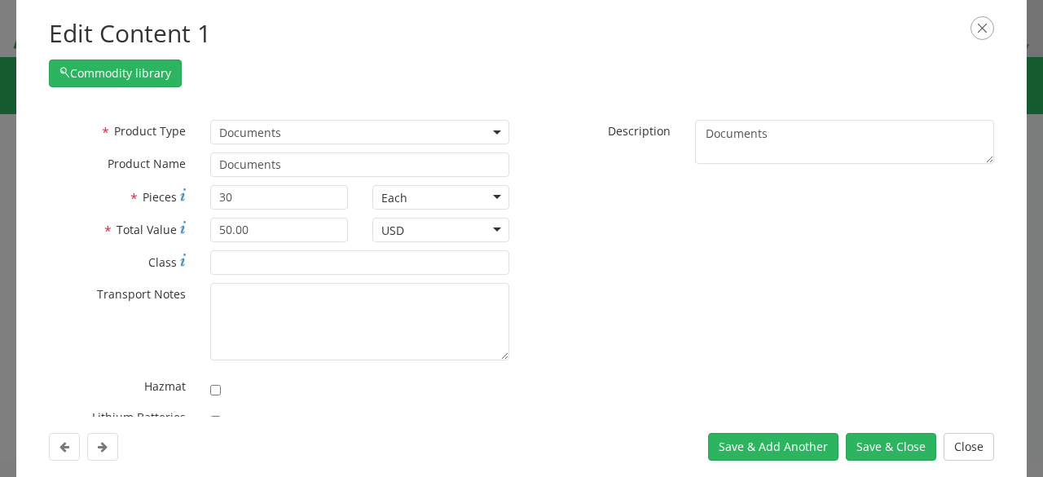
scroll to position [0, 0]
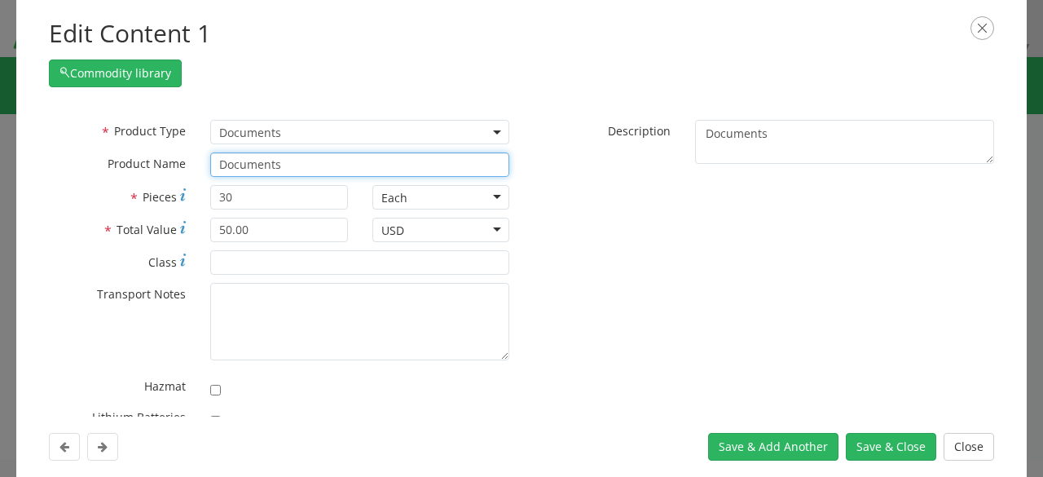
click at [297, 159] on input "Documents" at bounding box center [359, 164] width 299 height 24
type input "D"
type input "certificates"
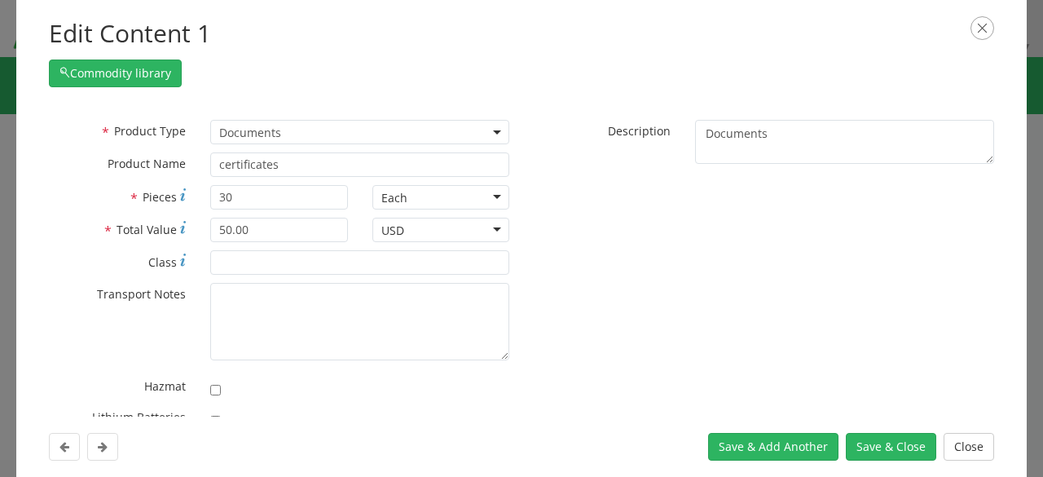
click at [619, 177] on div at bounding box center [763, 177] width 485 height 1
click at [887, 445] on button "Save & Close" at bounding box center [891, 447] width 90 height 28
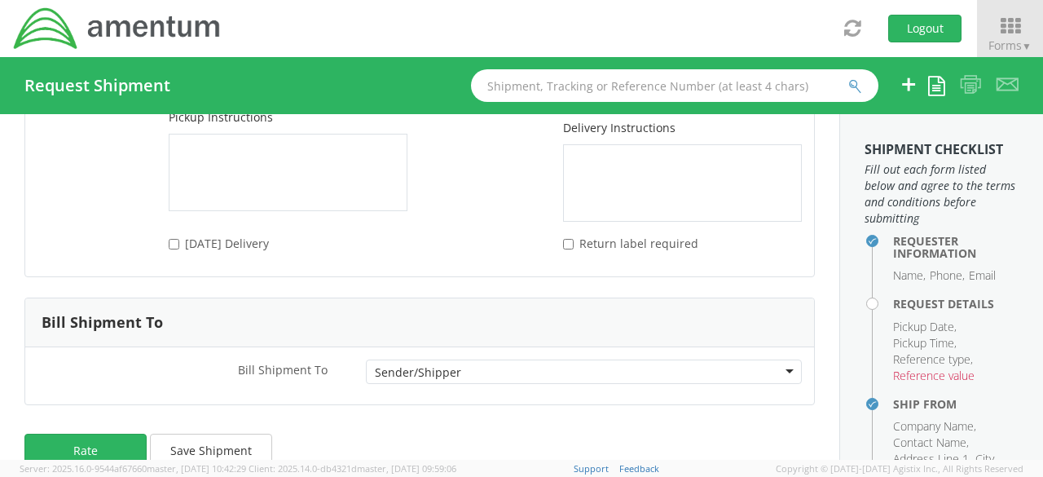
scroll to position [2450, 0]
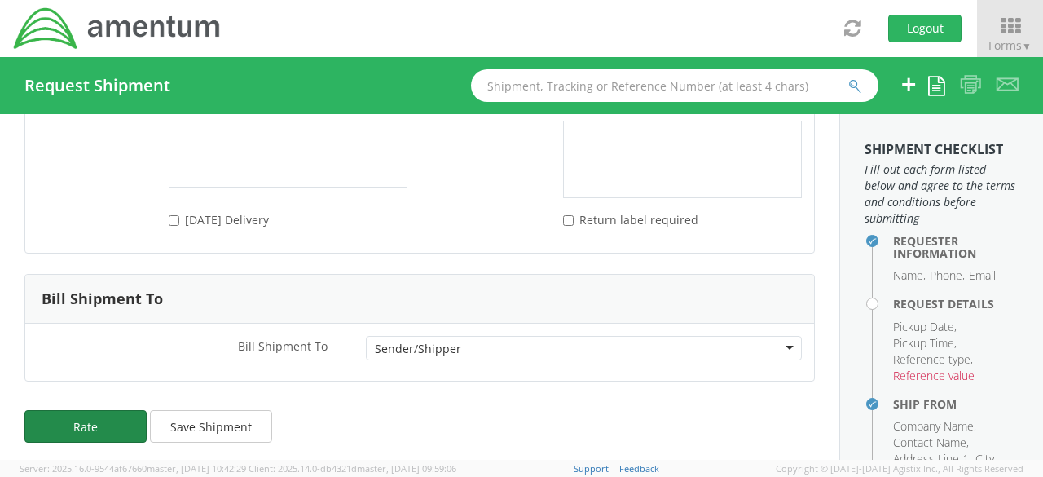
click at [124, 416] on button "Rate" at bounding box center [85, 426] width 122 height 33
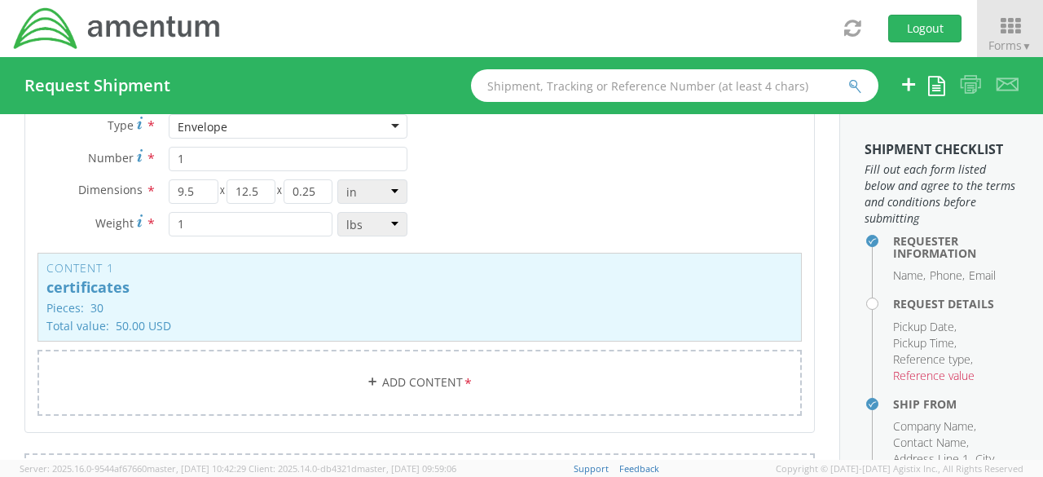
scroll to position [1417, 0]
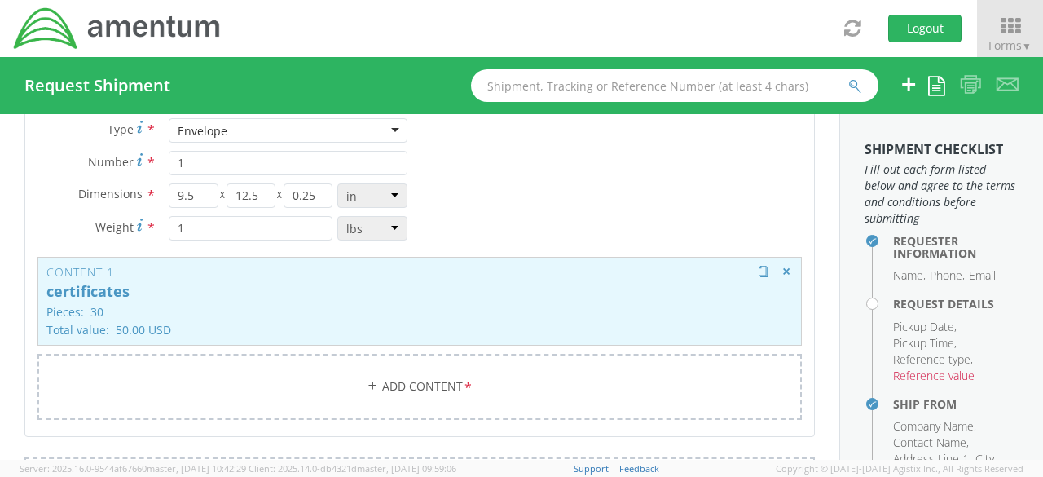
click at [171, 312] on p "Pieces: 30" at bounding box center [419, 312] width 746 height 12
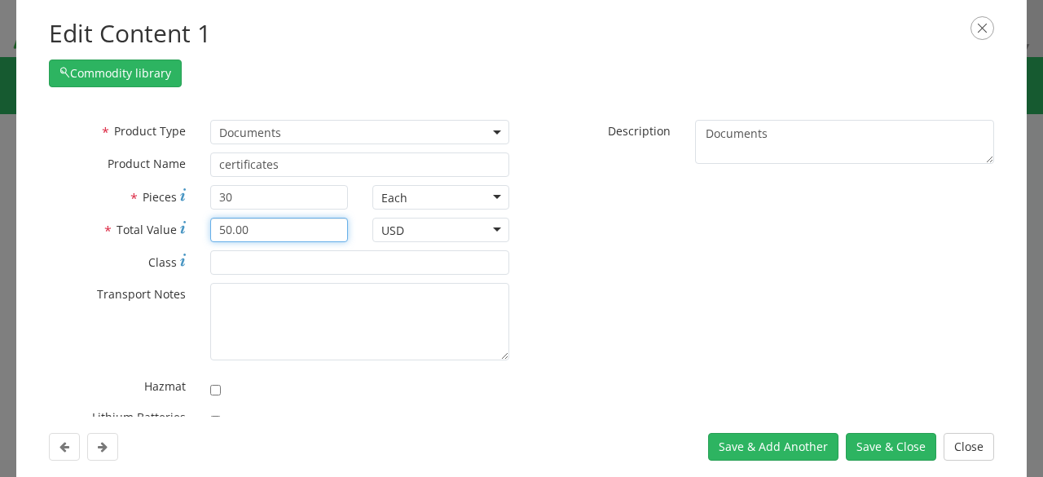
click at [222, 234] on input "50.00" at bounding box center [278, 230] width 137 height 24
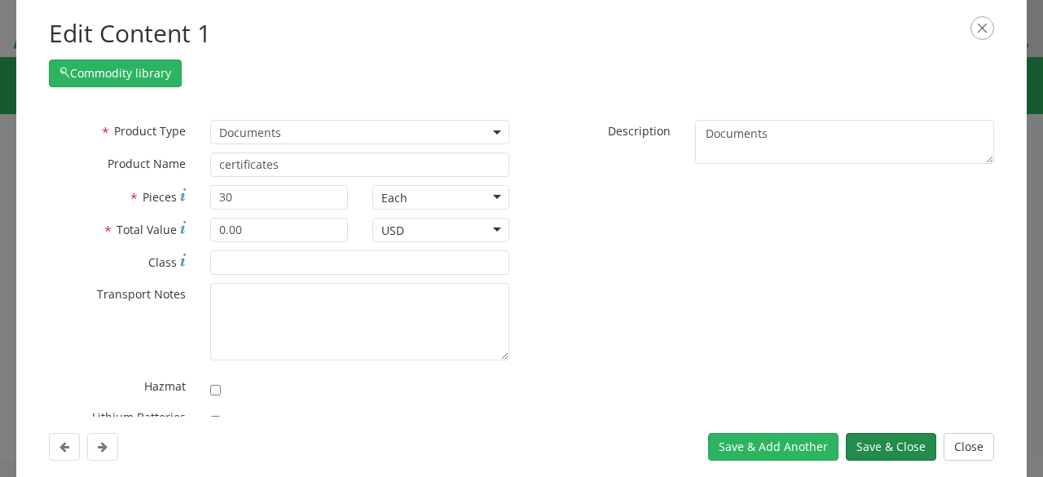
click at [877, 435] on button "Save & Close" at bounding box center [891, 447] width 90 height 28
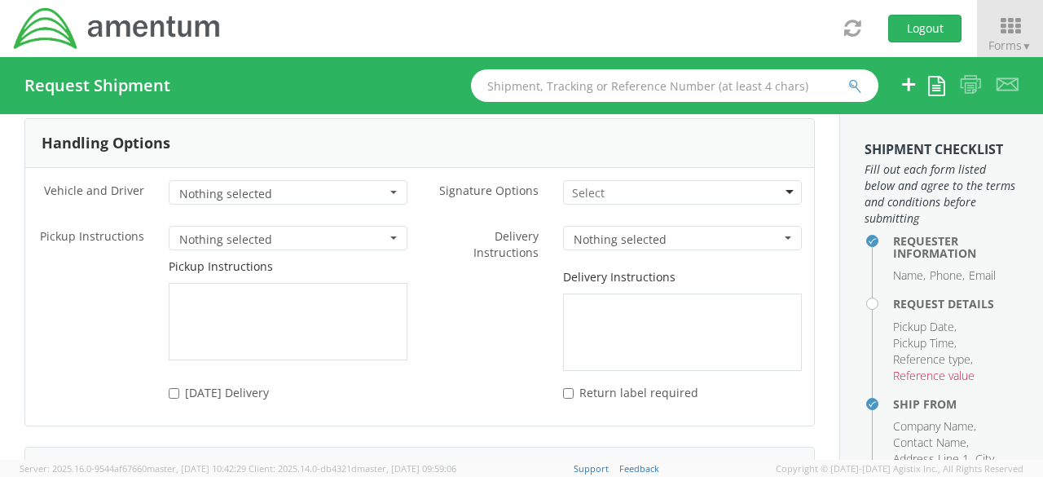
scroll to position [2427, 0]
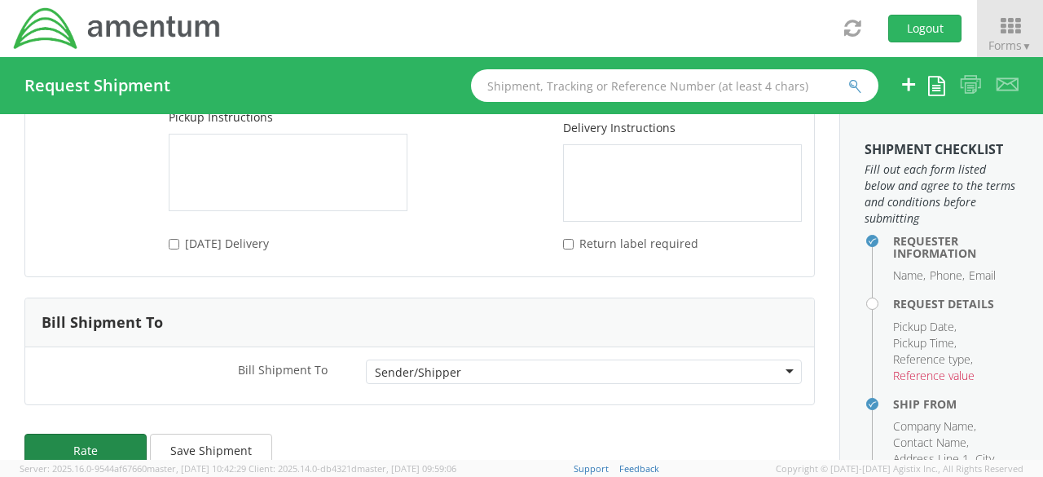
click at [116, 442] on button "Rate" at bounding box center [85, 449] width 122 height 33
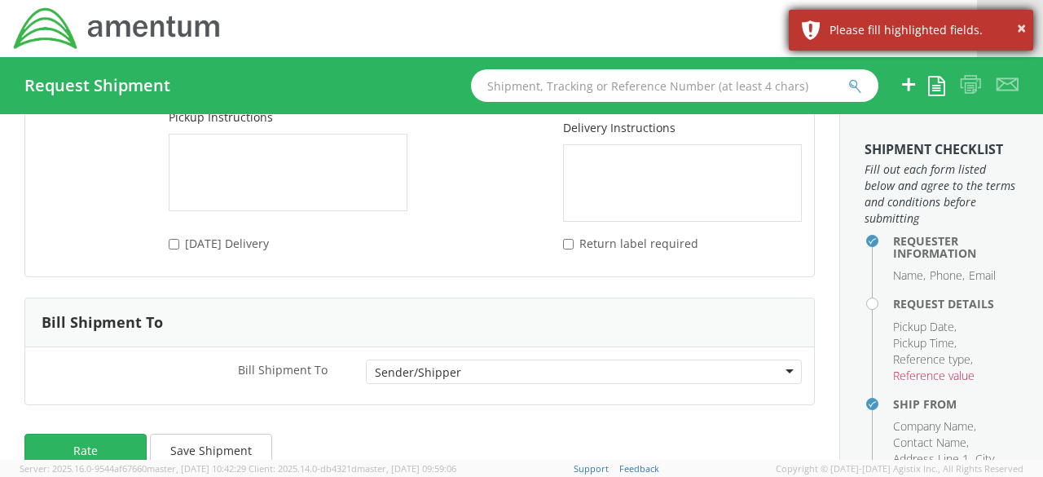
click at [900, 29] on div "Please fill highlighted fields." at bounding box center [924, 30] width 191 height 16
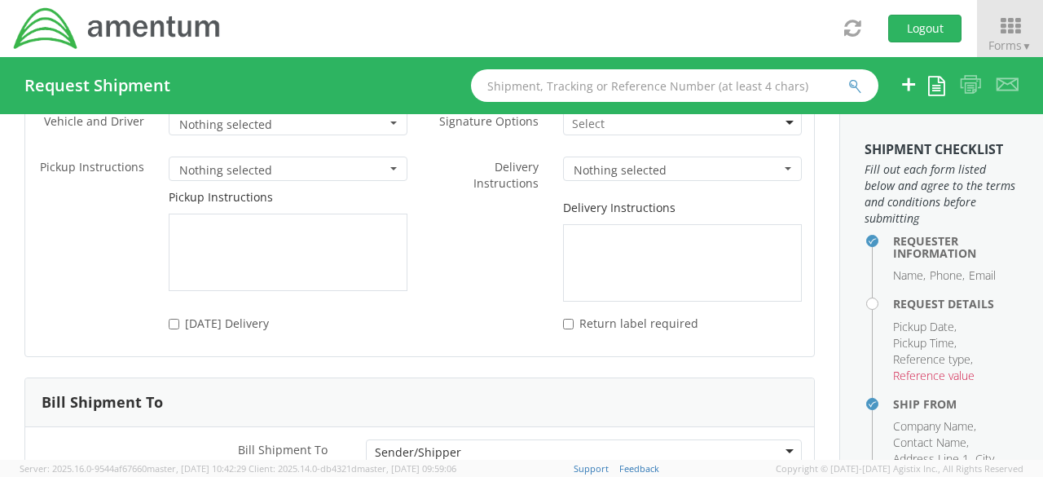
scroll to position [2450, 0]
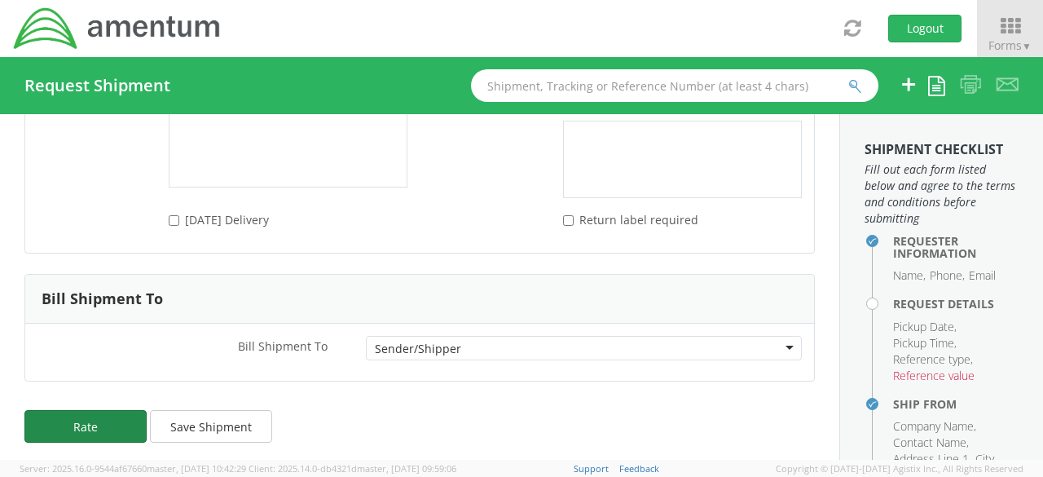
click at [86, 411] on button "Rate" at bounding box center [85, 426] width 122 height 33
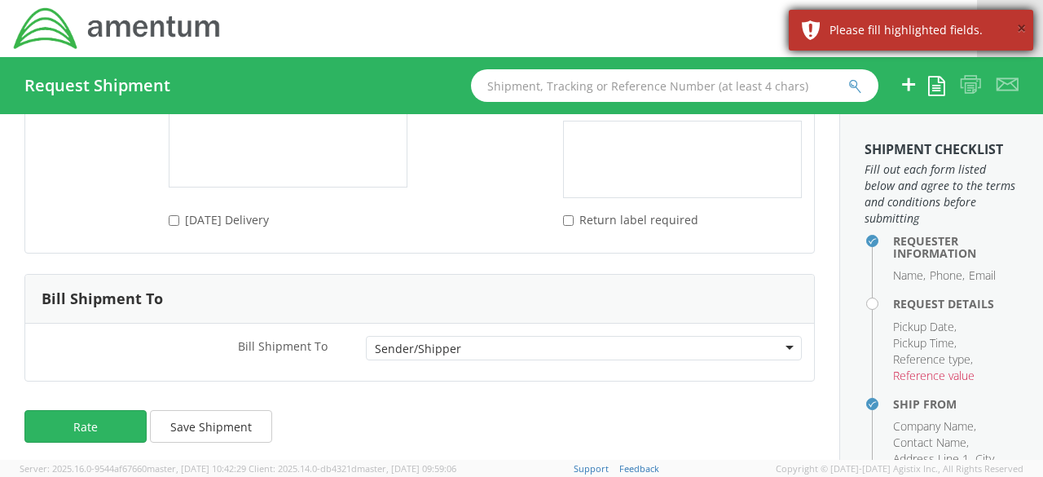
click at [1025, 33] on button "×" at bounding box center [1021, 29] width 9 height 24
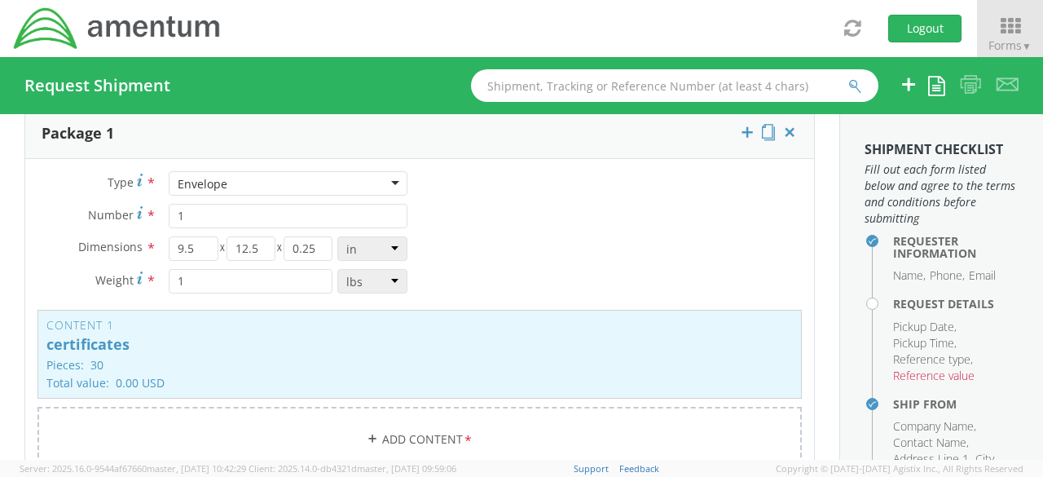
scroll to position [1359, 0]
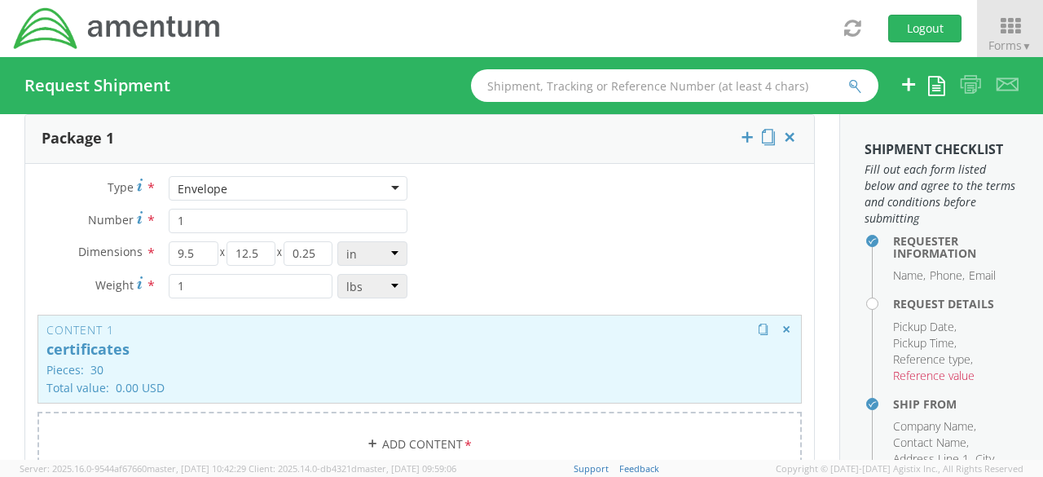
click at [398, 353] on p "certificates" at bounding box center [419, 349] width 746 height 16
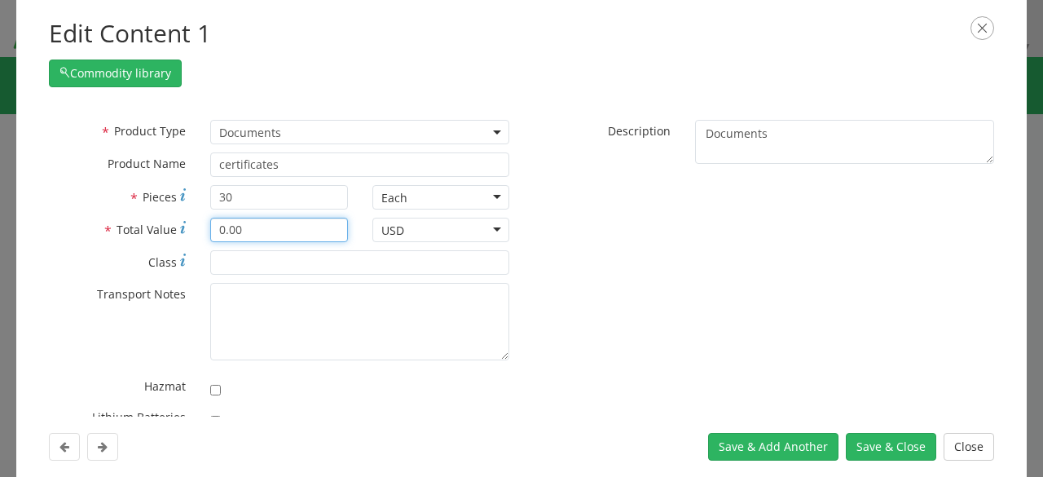
click at [218, 231] on input "0.00" at bounding box center [278, 230] width 137 height 24
type input "100.00"
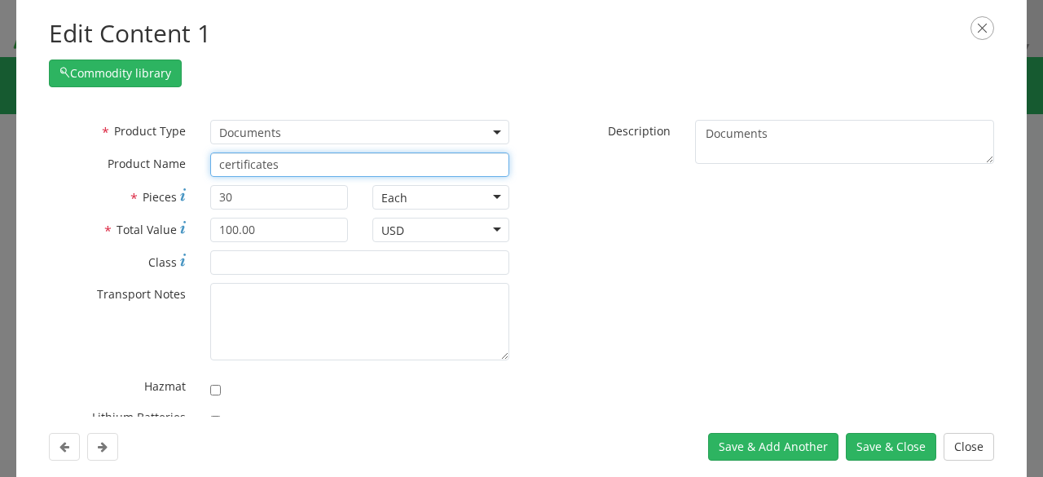
click at [324, 169] on input "certificates" at bounding box center [359, 164] width 299 height 24
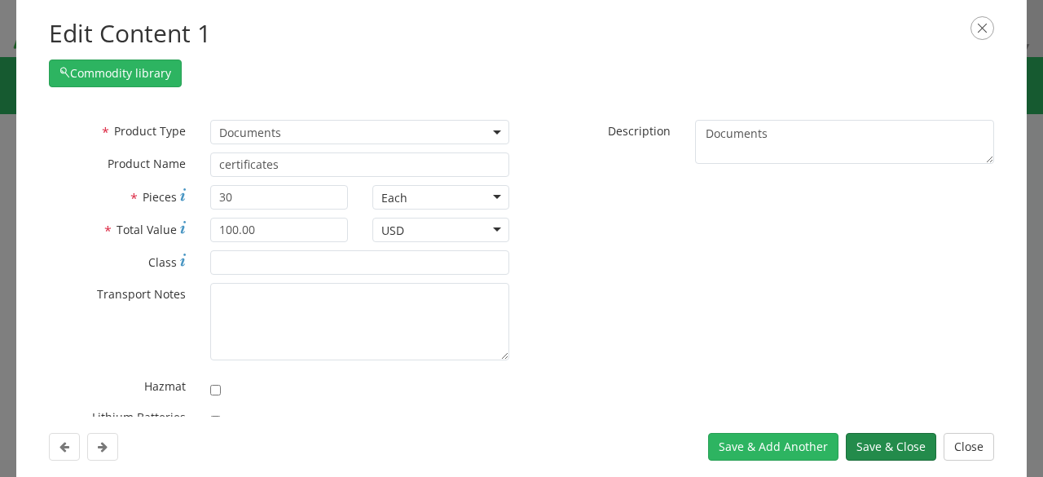
click at [895, 442] on button "Save & Close" at bounding box center [891, 447] width 90 height 28
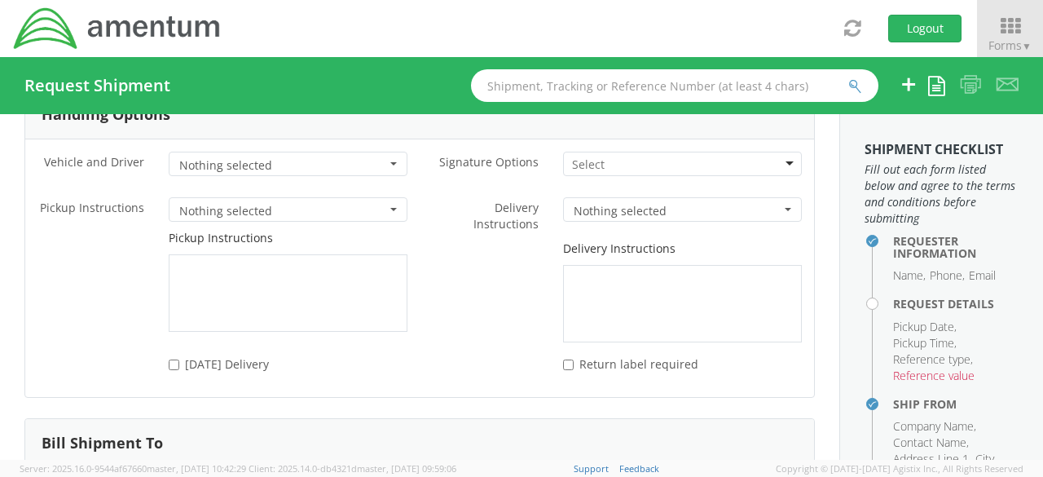
scroll to position [2450, 0]
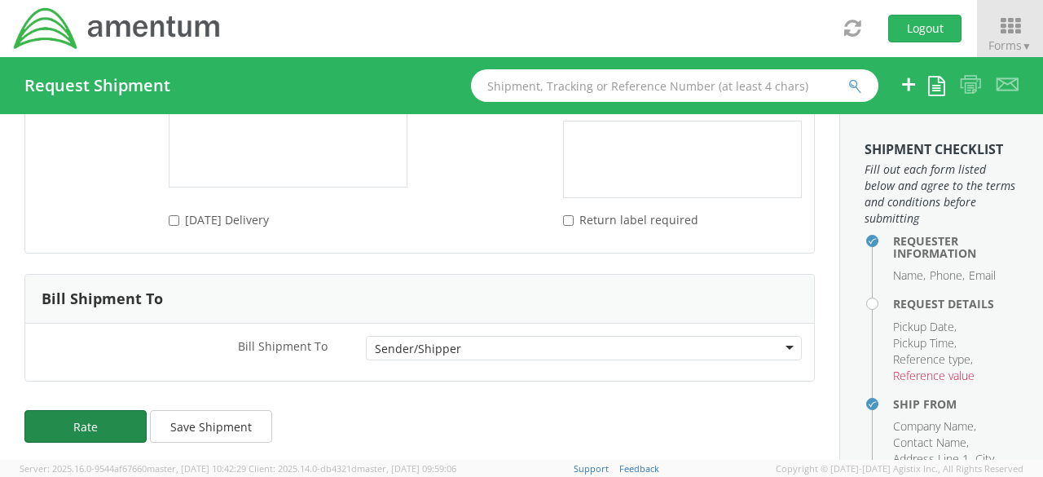
click at [104, 416] on button "Rate" at bounding box center [85, 426] width 122 height 33
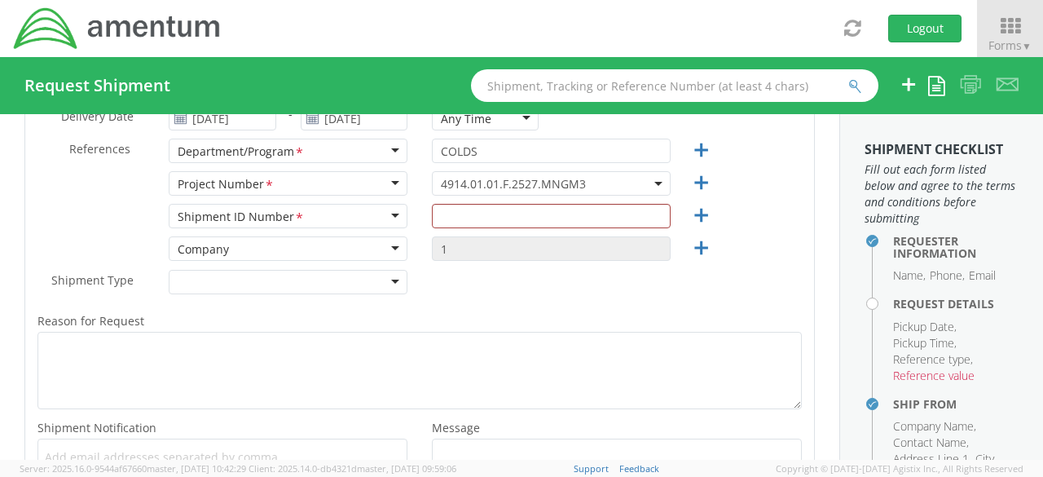
scroll to position [222, 0]
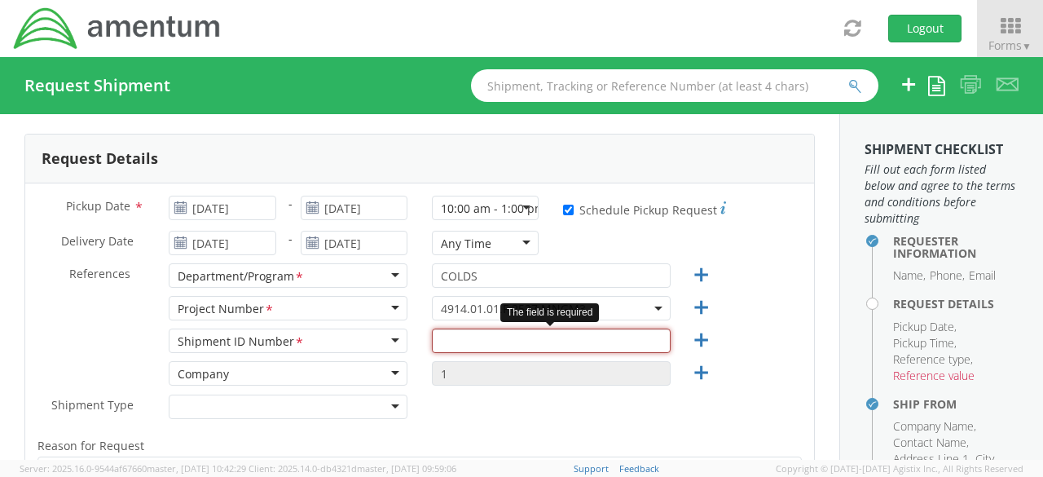
click at [505, 330] on input "text" at bounding box center [551, 340] width 239 height 24
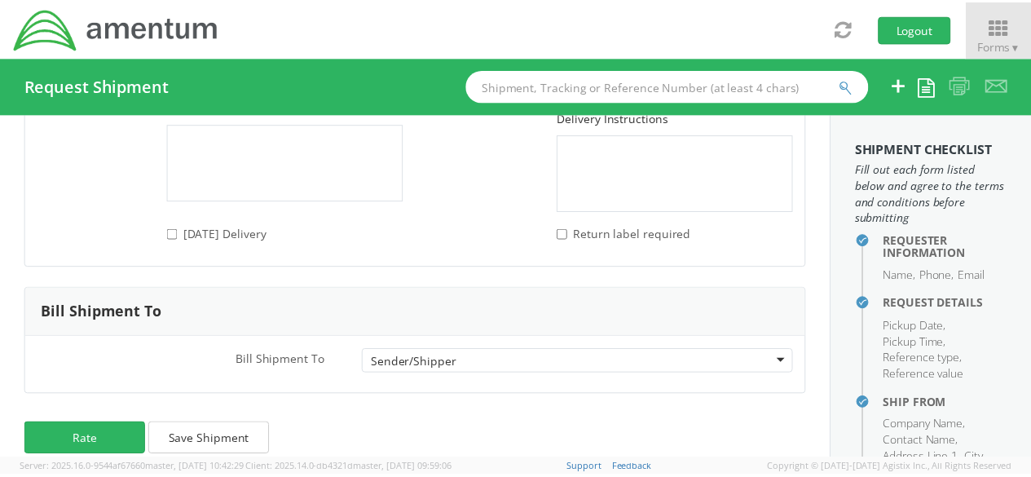
scroll to position [2450, 0]
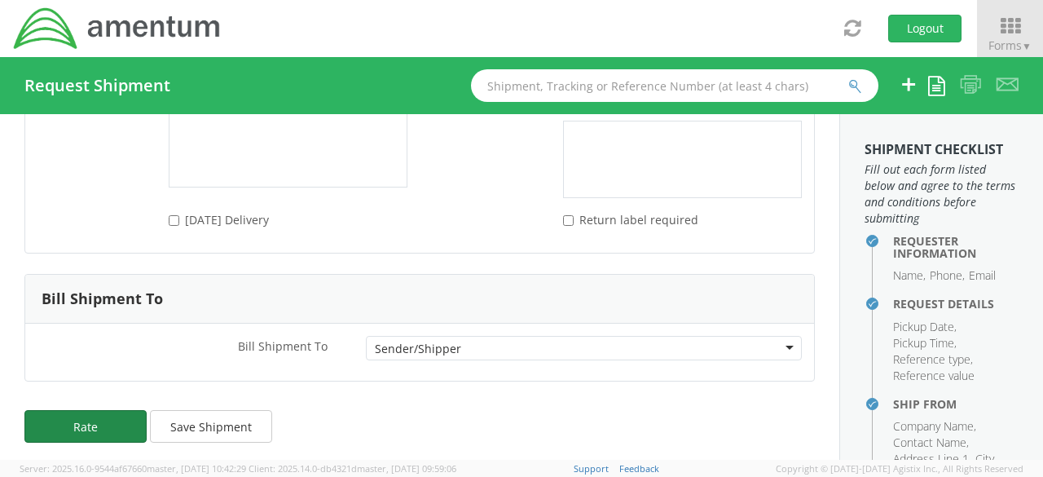
type input "1"
click at [123, 416] on button "Rate" at bounding box center [85, 426] width 122 height 33
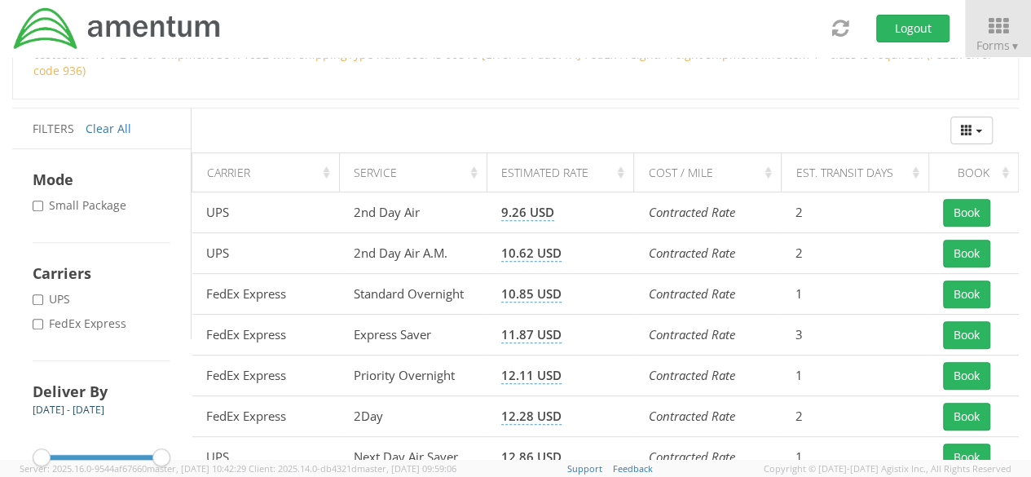
scroll to position [208, 0]
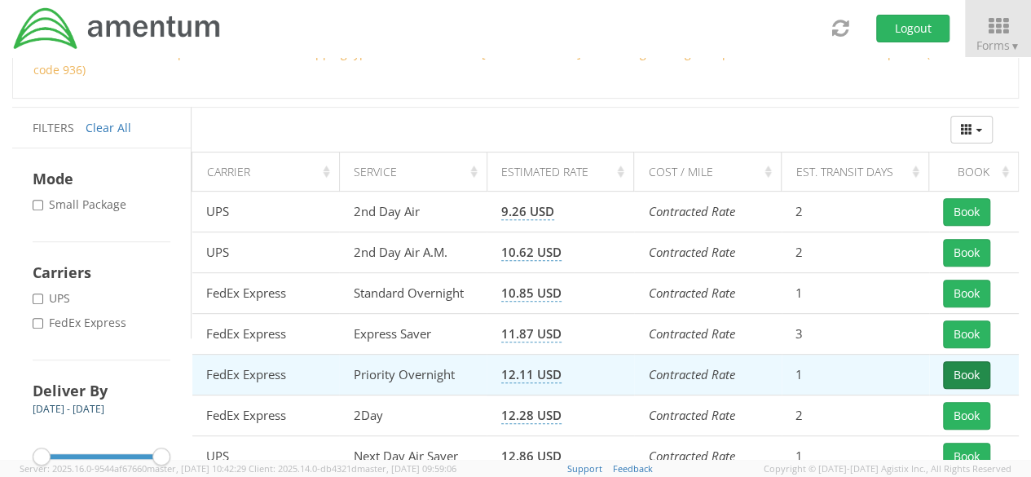
click at [965, 361] on button "Book" at bounding box center [966, 375] width 47 height 28
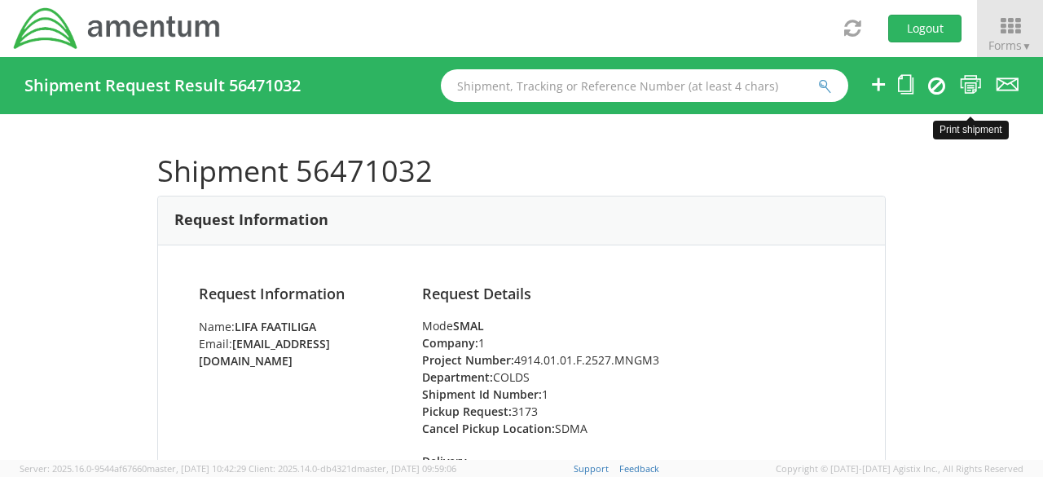
click at [969, 85] on icon at bounding box center [971, 84] width 22 height 20
